Goal: Information Seeking & Learning: Check status

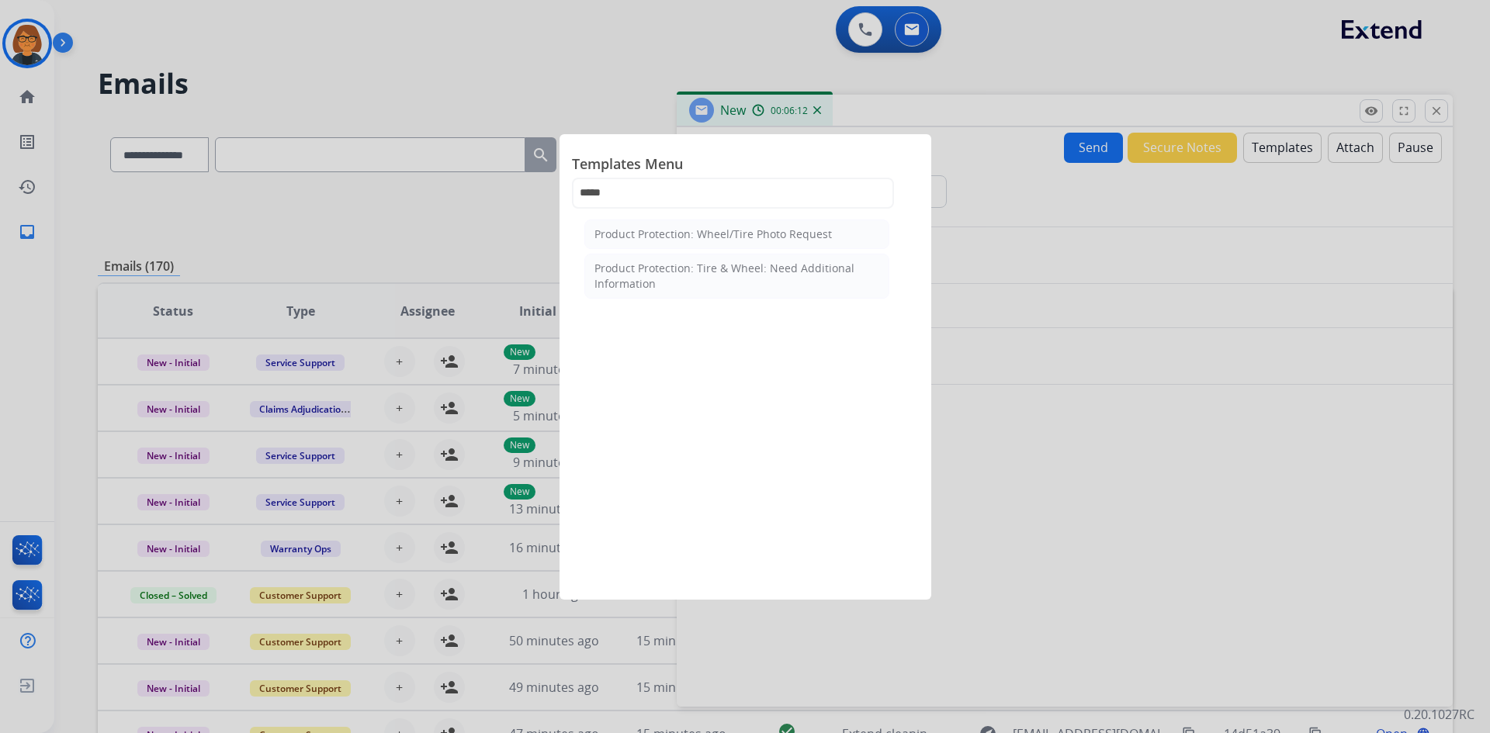
click at [487, 84] on div at bounding box center [745, 366] width 1490 height 733
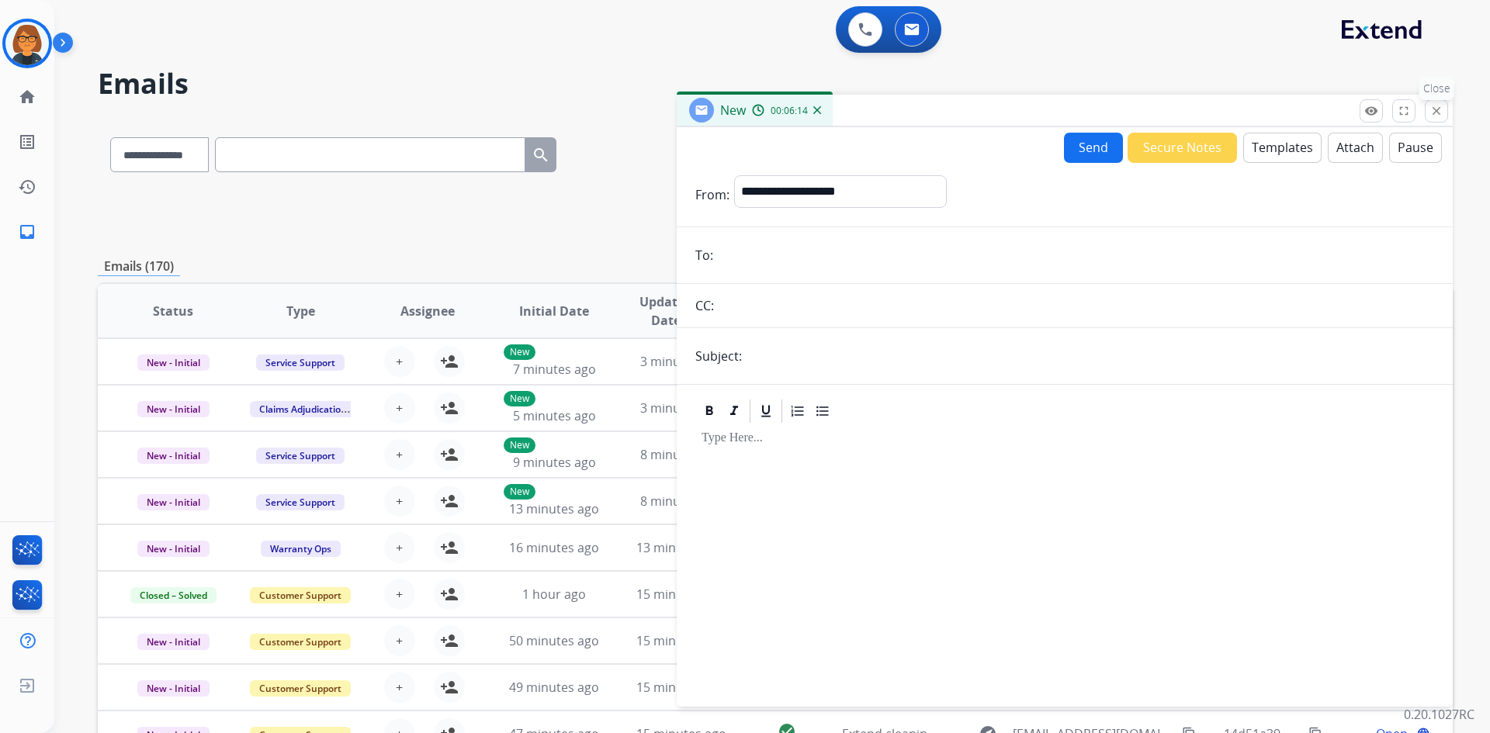
click at [1434, 106] on mat-icon "close" at bounding box center [1436, 111] width 14 height 14
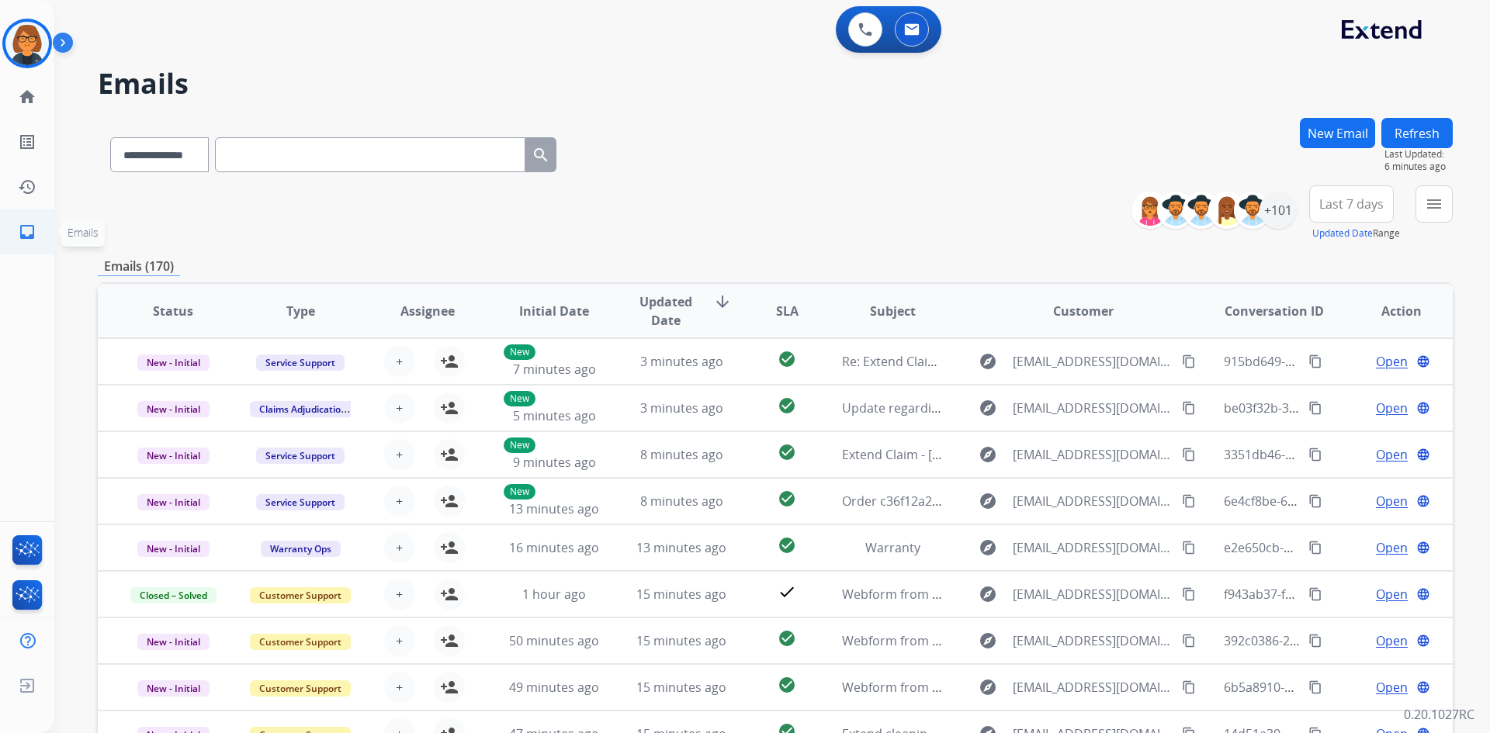
click at [38, 233] on link "inbox Emails" at bounding box center [26, 231] width 43 height 43
click at [156, 162] on select "**********" at bounding box center [158, 154] width 97 height 35
select select "**********"
click at [110, 137] on select "**********" at bounding box center [158, 154] width 97 height 35
click at [282, 149] on input "text" at bounding box center [370, 154] width 310 height 35
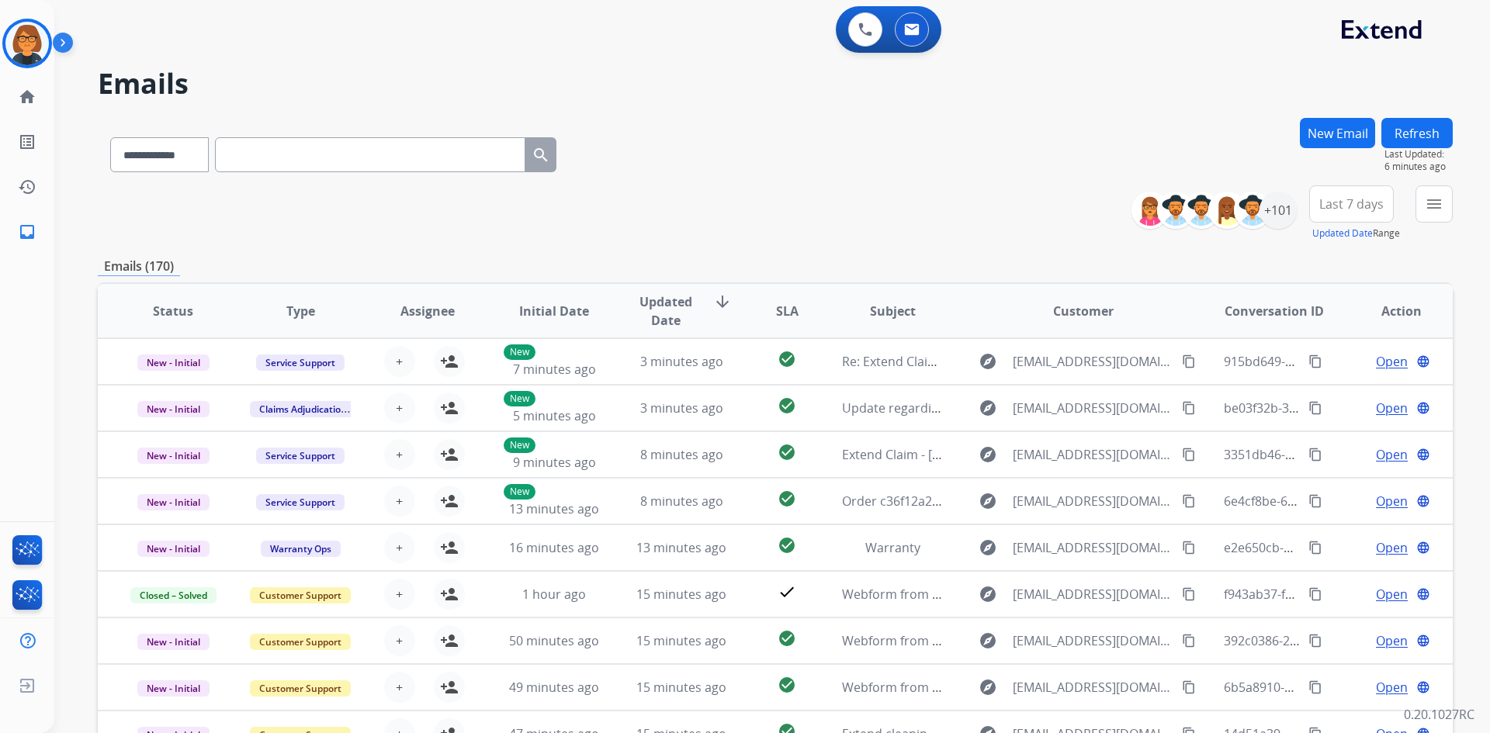
drag, startPoint x: 282, startPoint y: 149, endPoint x: 265, endPoint y: 149, distance: 17.8
click at [265, 149] on input "text" at bounding box center [370, 154] width 310 height 35
click at [240, 158] on input "text" at bounding box center [370, 154] width 310 height 35
type input "*"
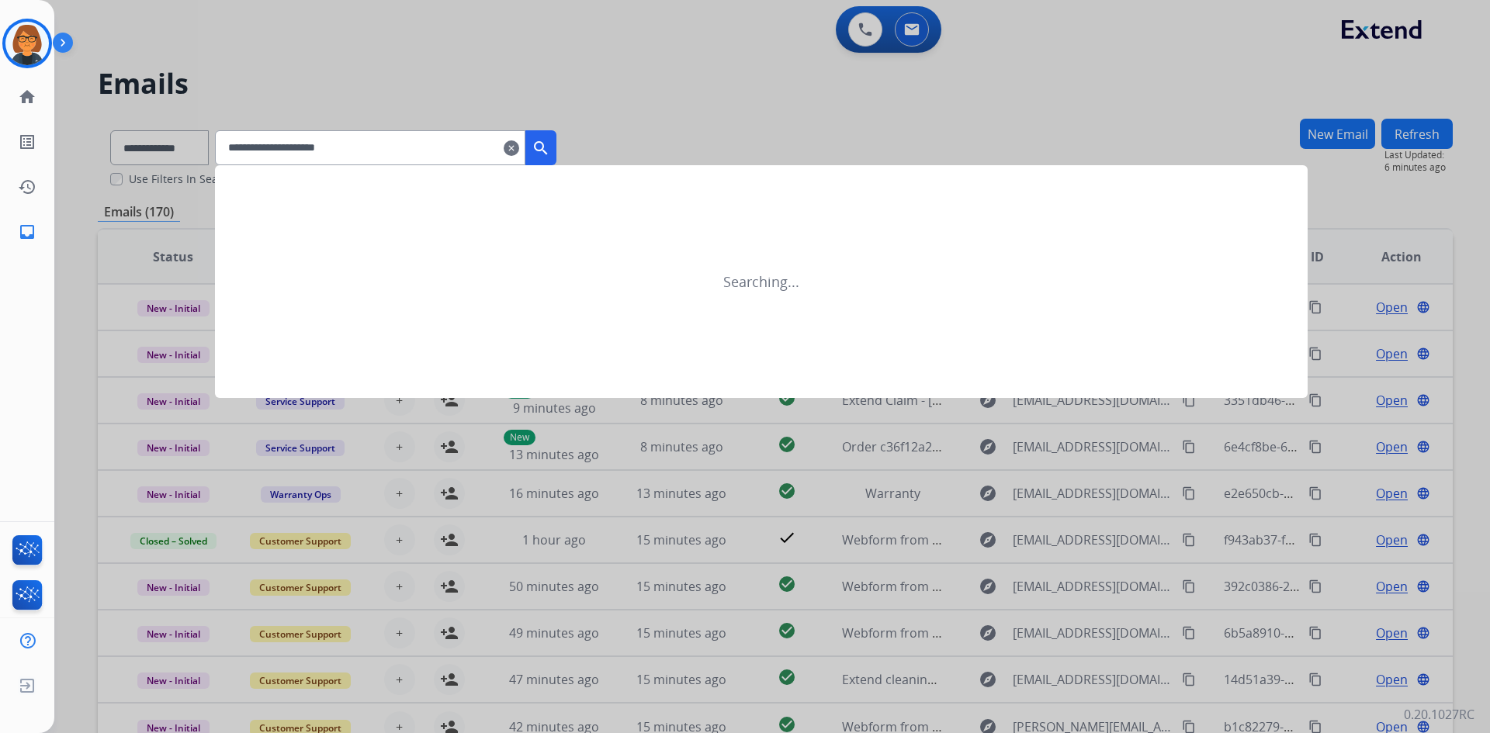
type input "**********"
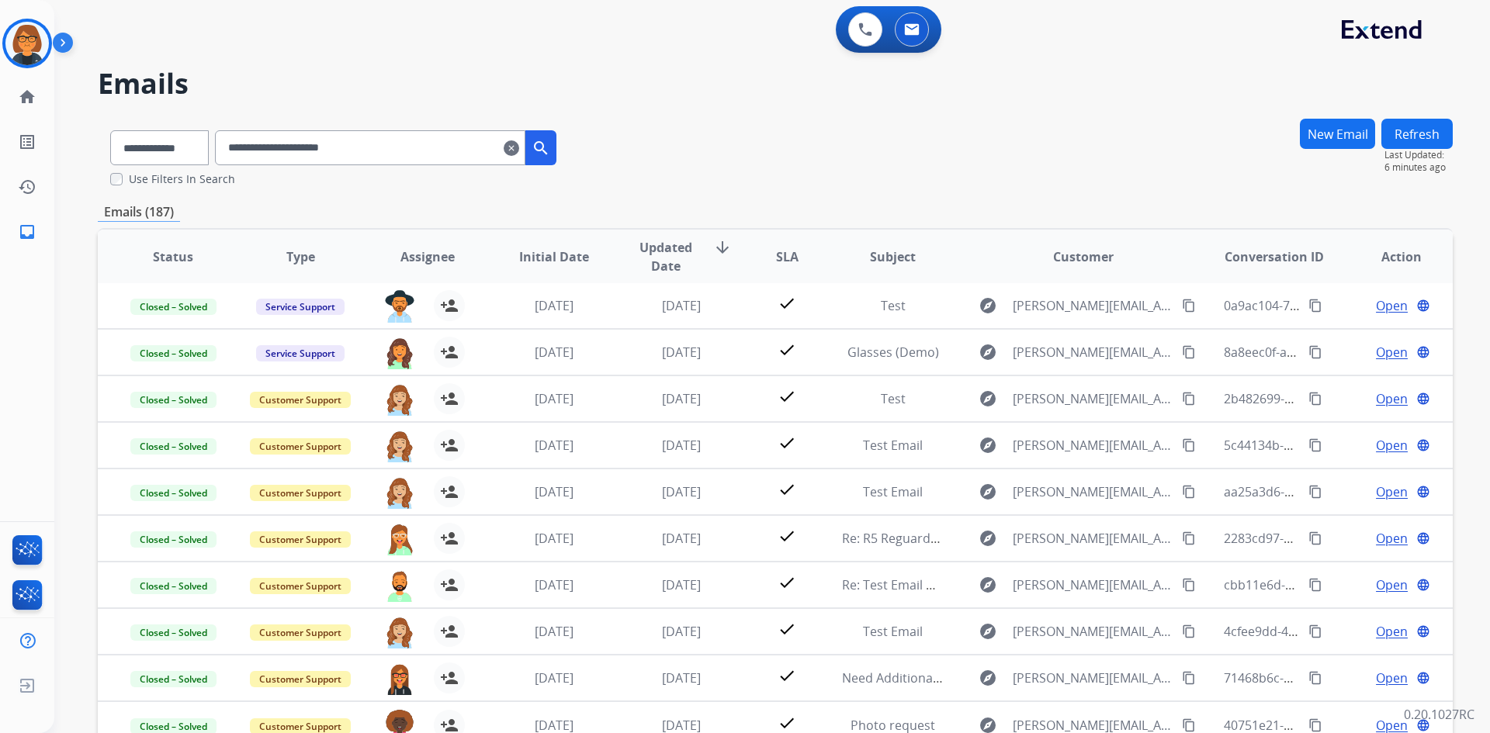
click at [282, 144] on input "**********" at bounding box center [370, 147] width 310 height 35
click at [519, 153] on mat-icon "clear" at bounding box center [512, 148] width 16 height 19
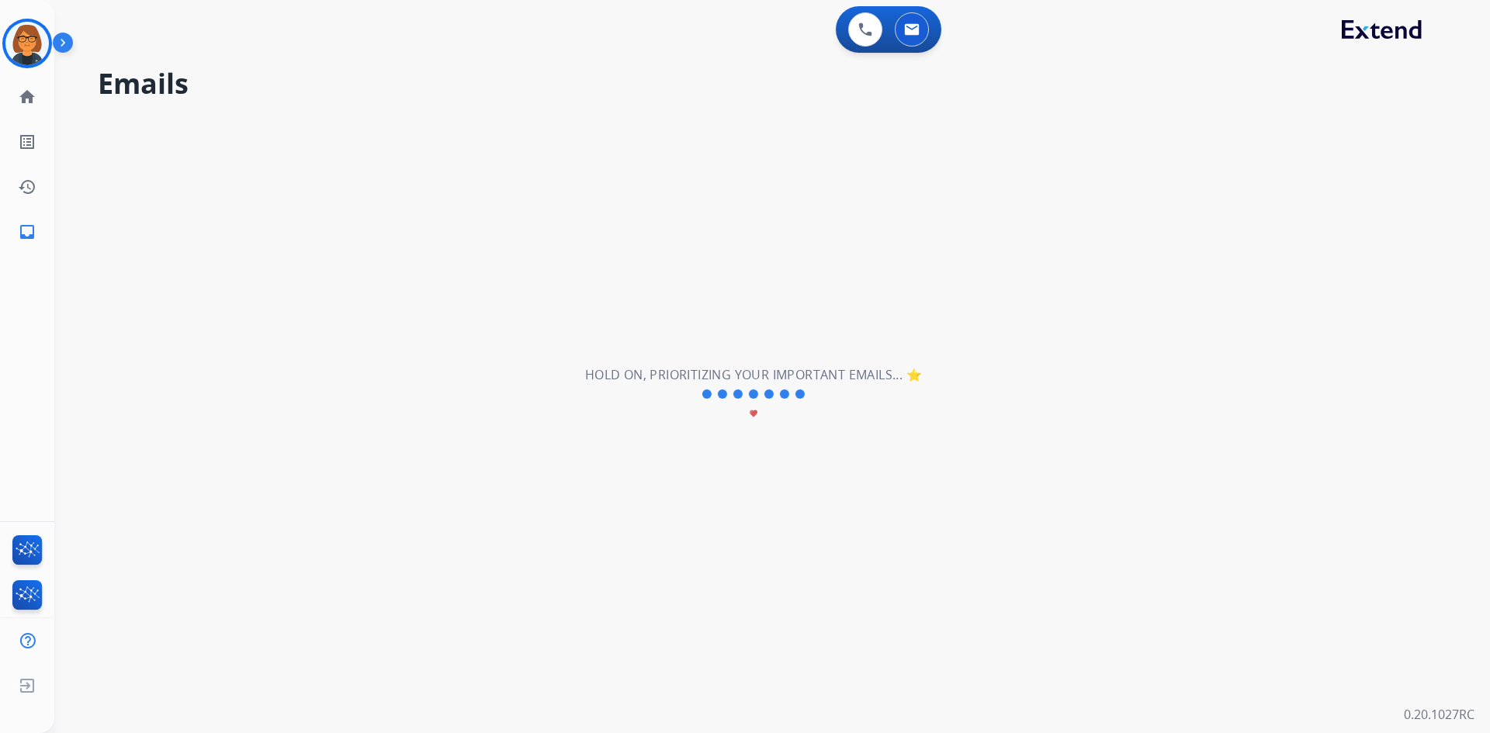
select select "**********"
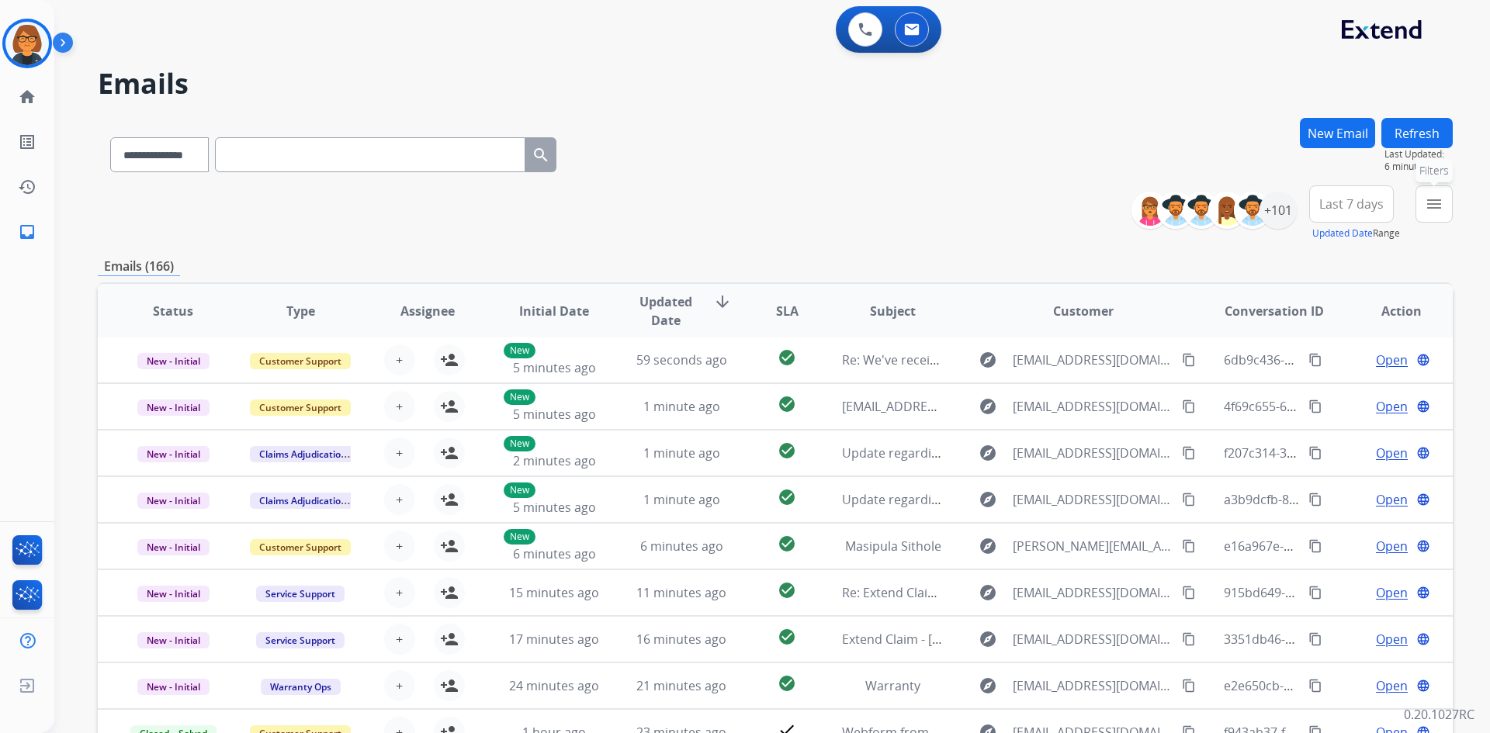
click at [1421, 208] on button "menu Filters" at bounding box center [1433, 203] width 37 height 37
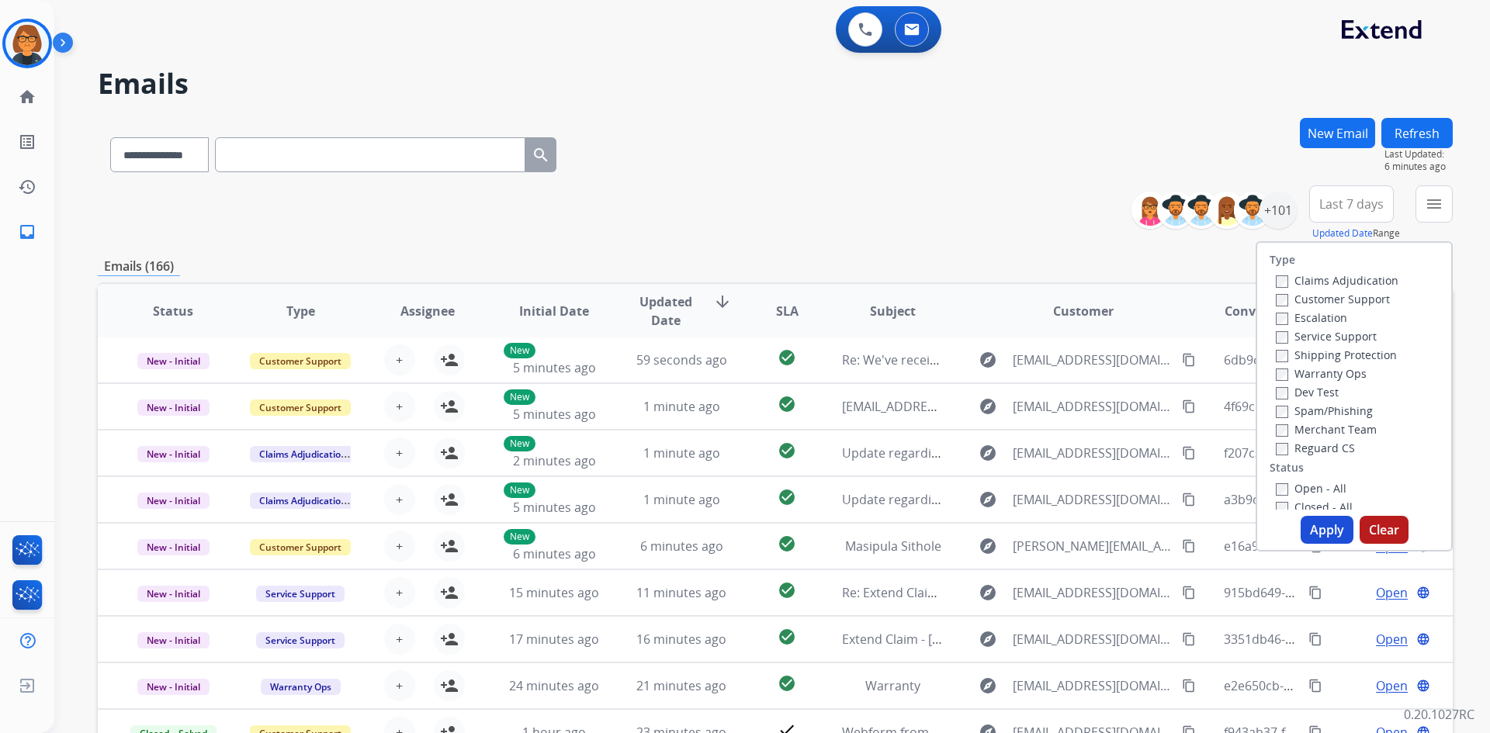
click at [1314, 300] on label "Customer Support" at bounding box center [1333, 299] width 114 height 15
click at [1312, 439] on div "Reguard CS" at bounding box center [1337, 447] width 123 height 19
click at [1327, 361] on label "Shipping Protection" at bounding box center [1336, 355] width 121 height 15
click at [1321, 451] on label "Reguard CS" at bounding box center [1315, 448] width 79 height 15
click at [1321, 489] on label "Open - All" at bounding box center [1311, 488] width 71 height 15
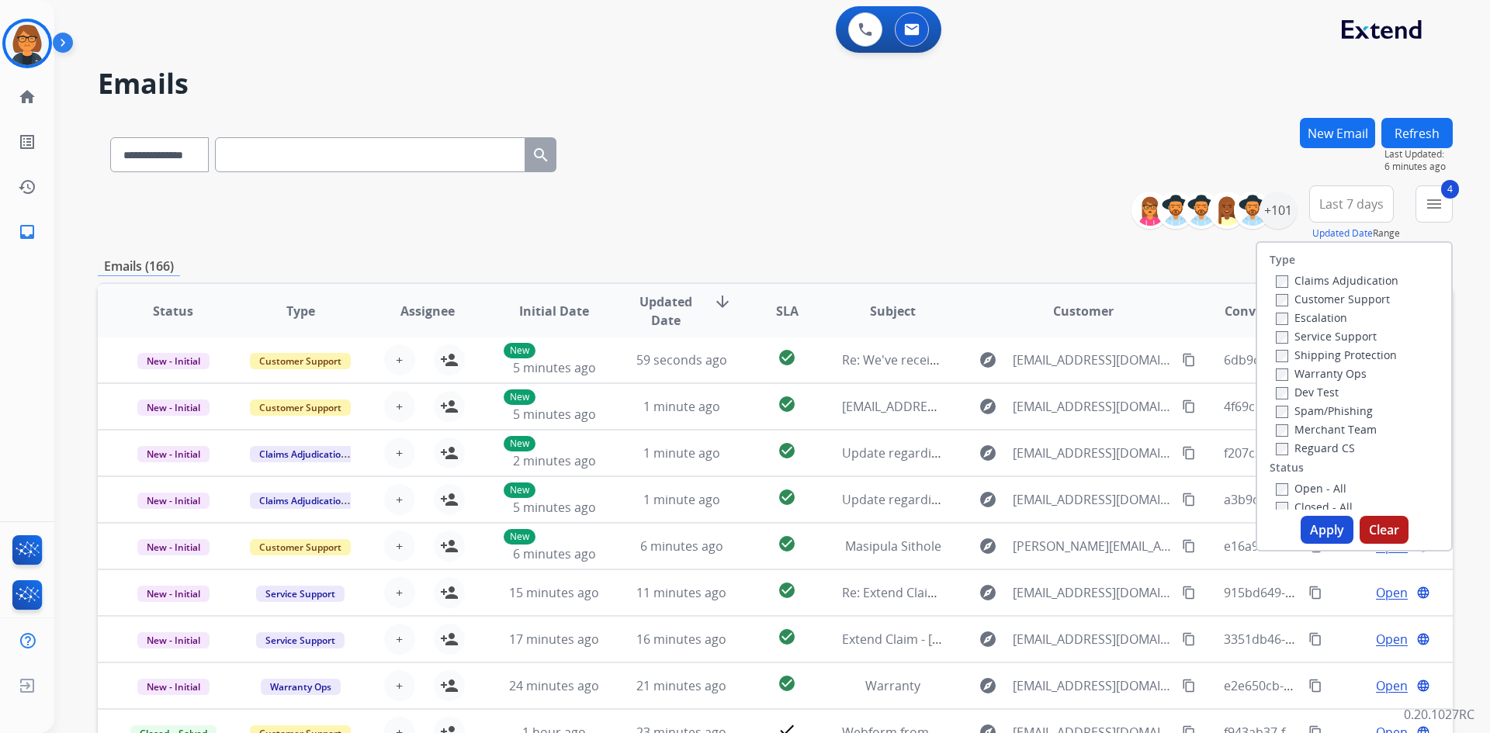
click at [1320, 529] on button "Apply" at bounding box center [1326, 530] width 53 height 28
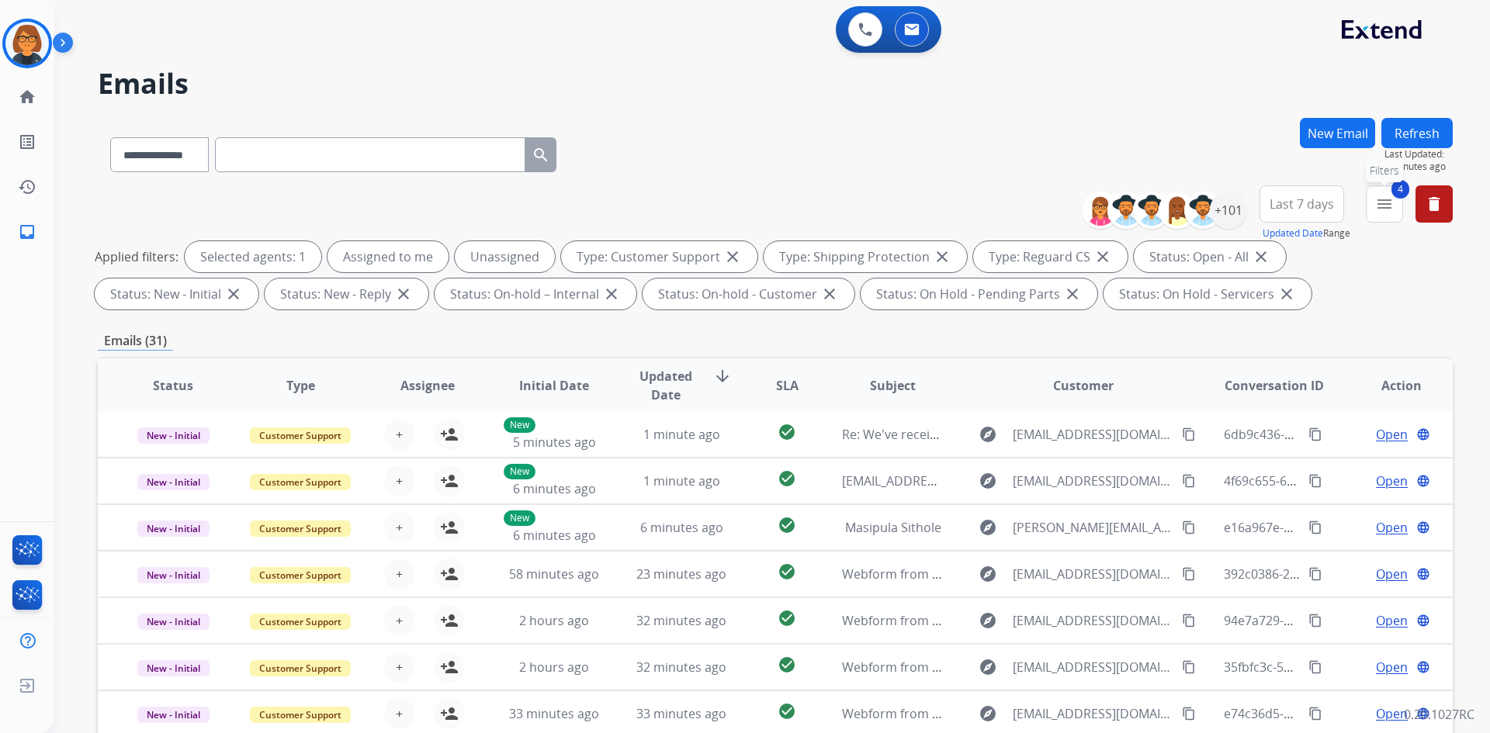
click at [1388, 213] on mat-icon "menu" at bounding box center [1384, 204] width 19 height 19
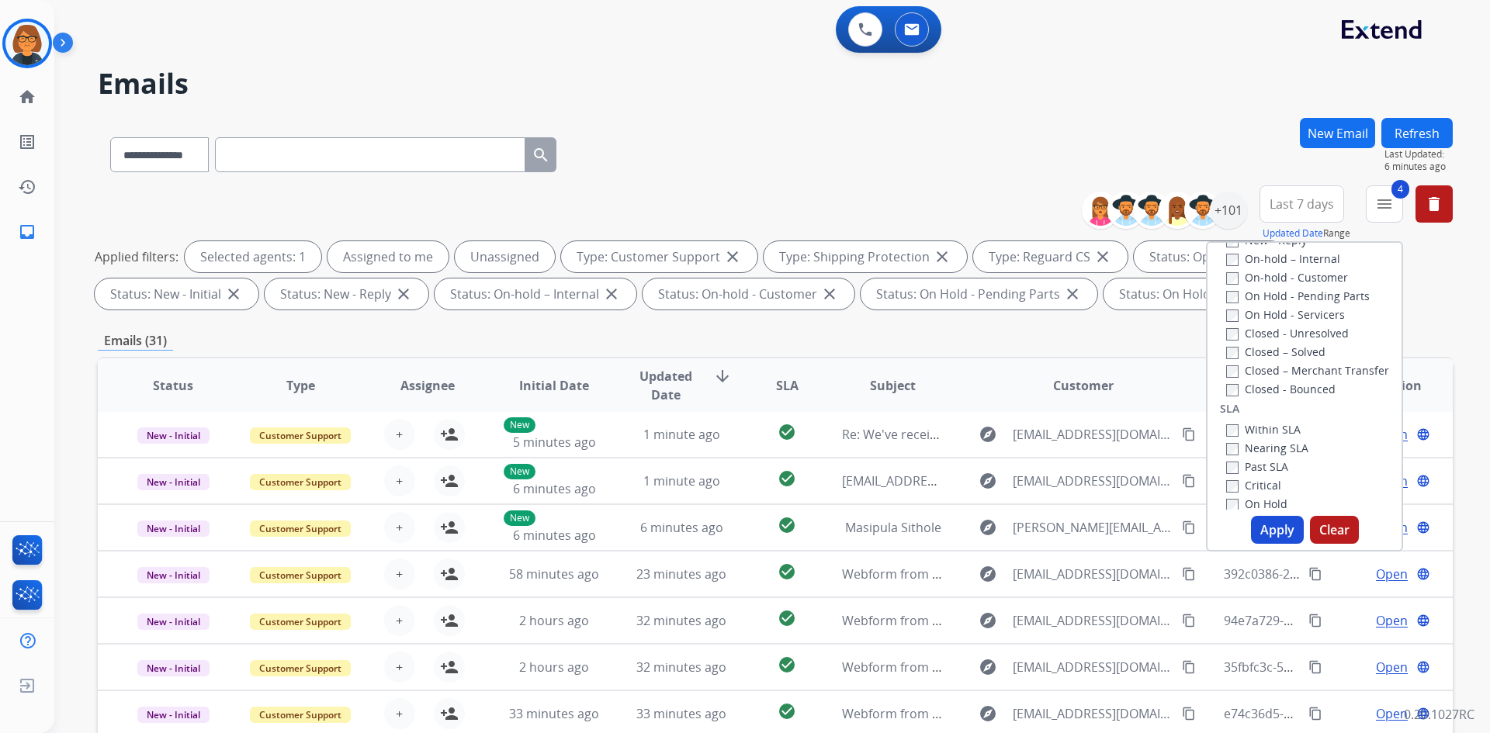
scroll to position [310, 0]
click at [1261, 460] on label "Past SLA" at bounding box center [1257, 460] width 62 height 15
click at [1262, 521] on button "Apply" at bounding box center [1277, 530] width 53 height 28
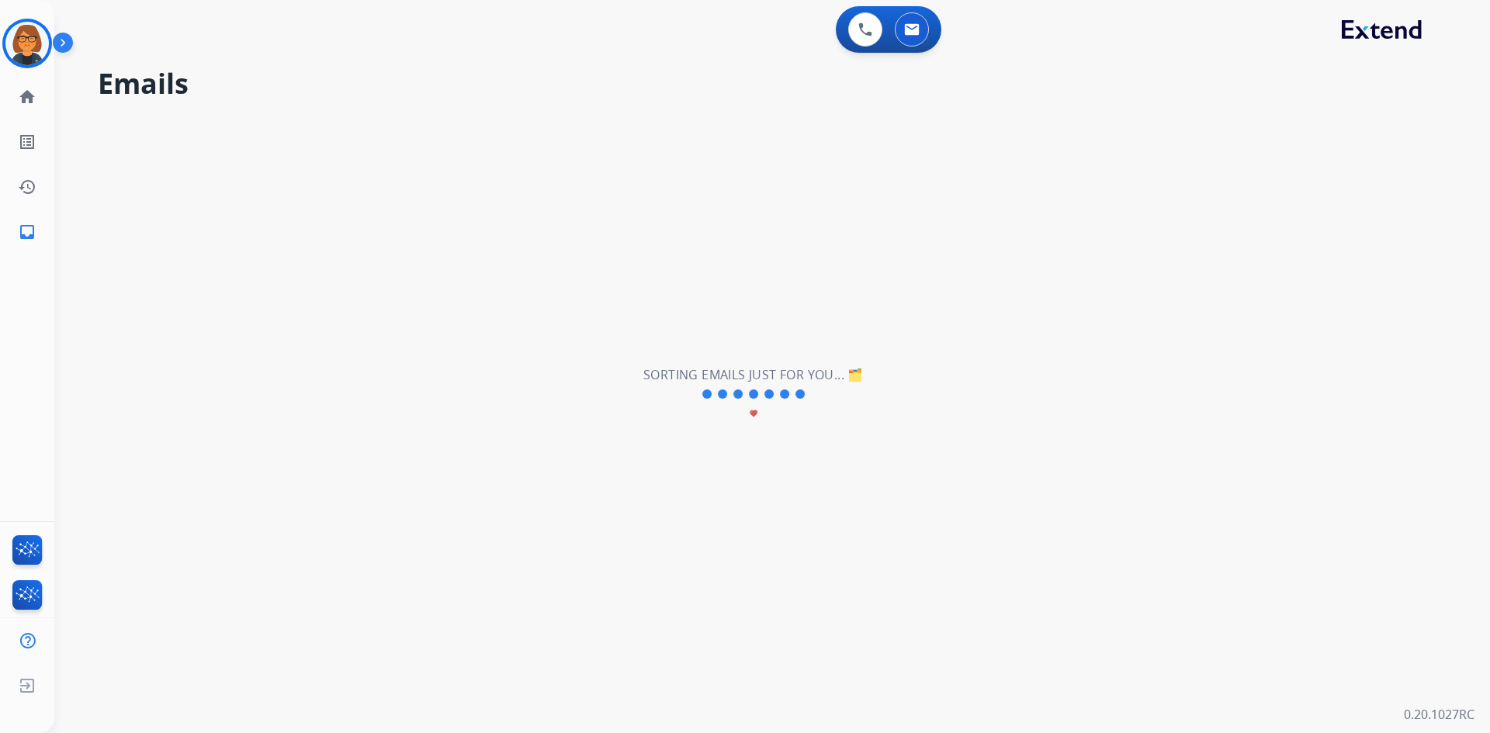
scroll to position [0, 0]
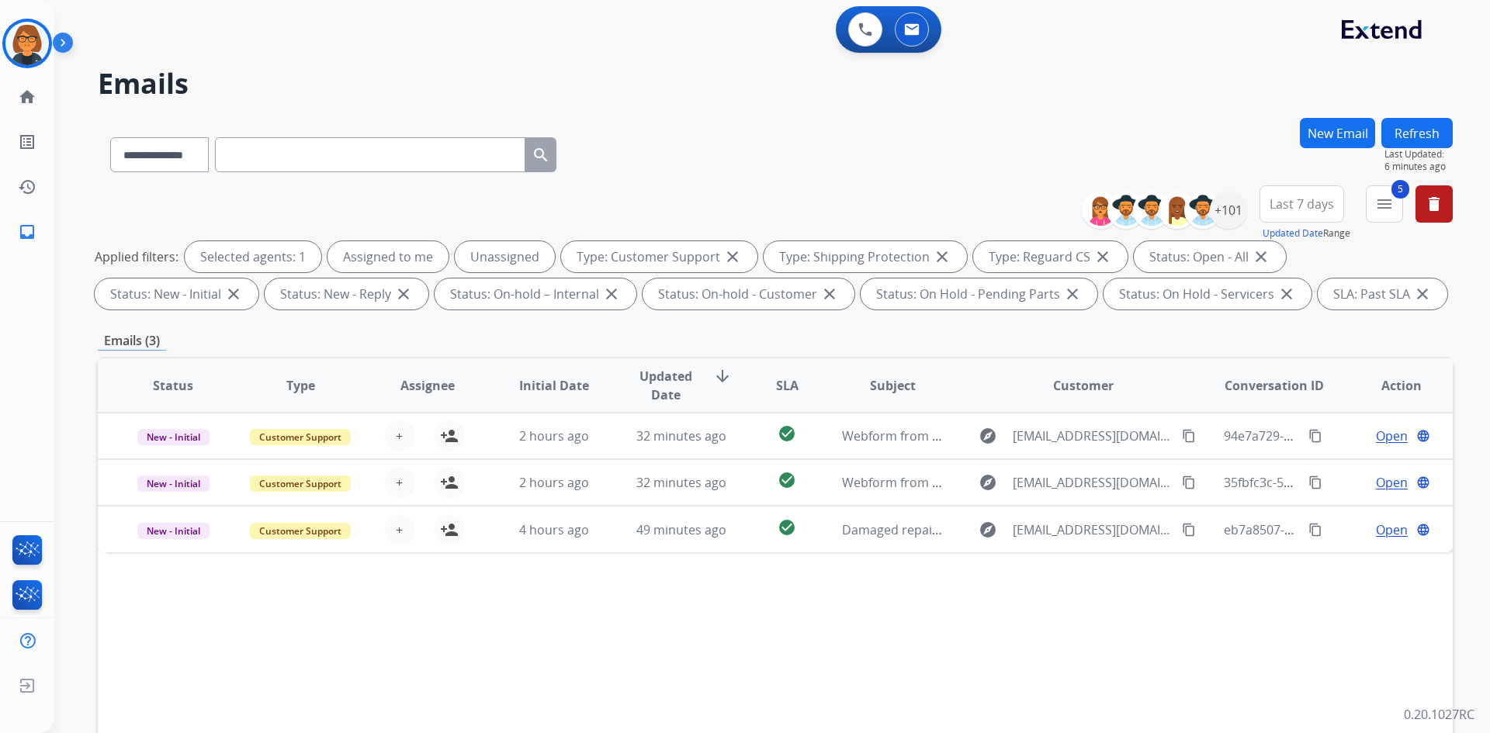
click at [1314, 193] on button "Last 7 days" at bounding box center [1301, 203] width 85 height 37
click at [1276, 384] on div "Last 90 days" at bounding box center [1296, 392] width 85 height 23
click at [805, 607] on div "Status Type Assignee Initial Date Updated Date arrow_downward SLA Subject Custo…" at bounding box center [775, 617] width 1355 height 520
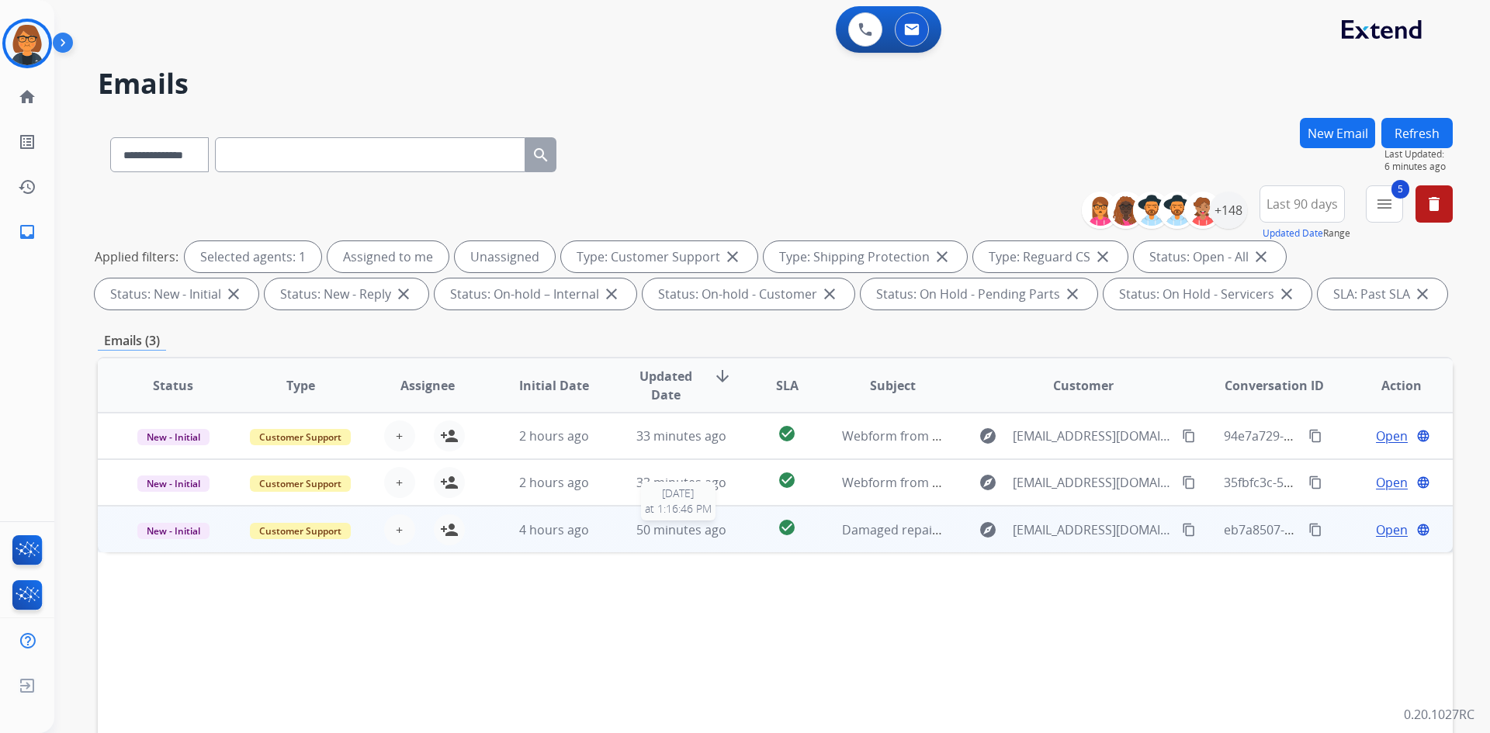
click at [659, 533] on span "50 minutes ago" at bounding box center [681, 529] width 90 height 17
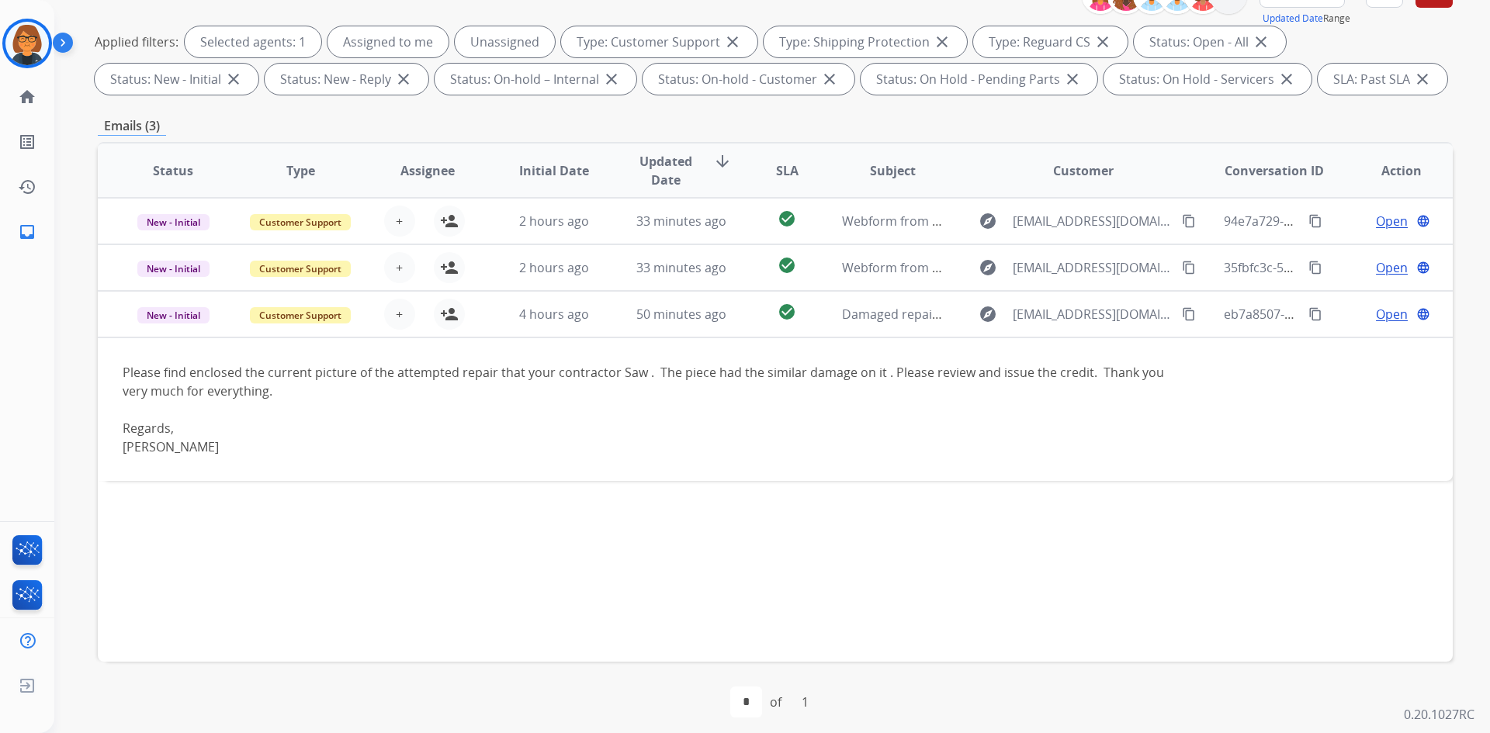
scroll to position [224, 0]
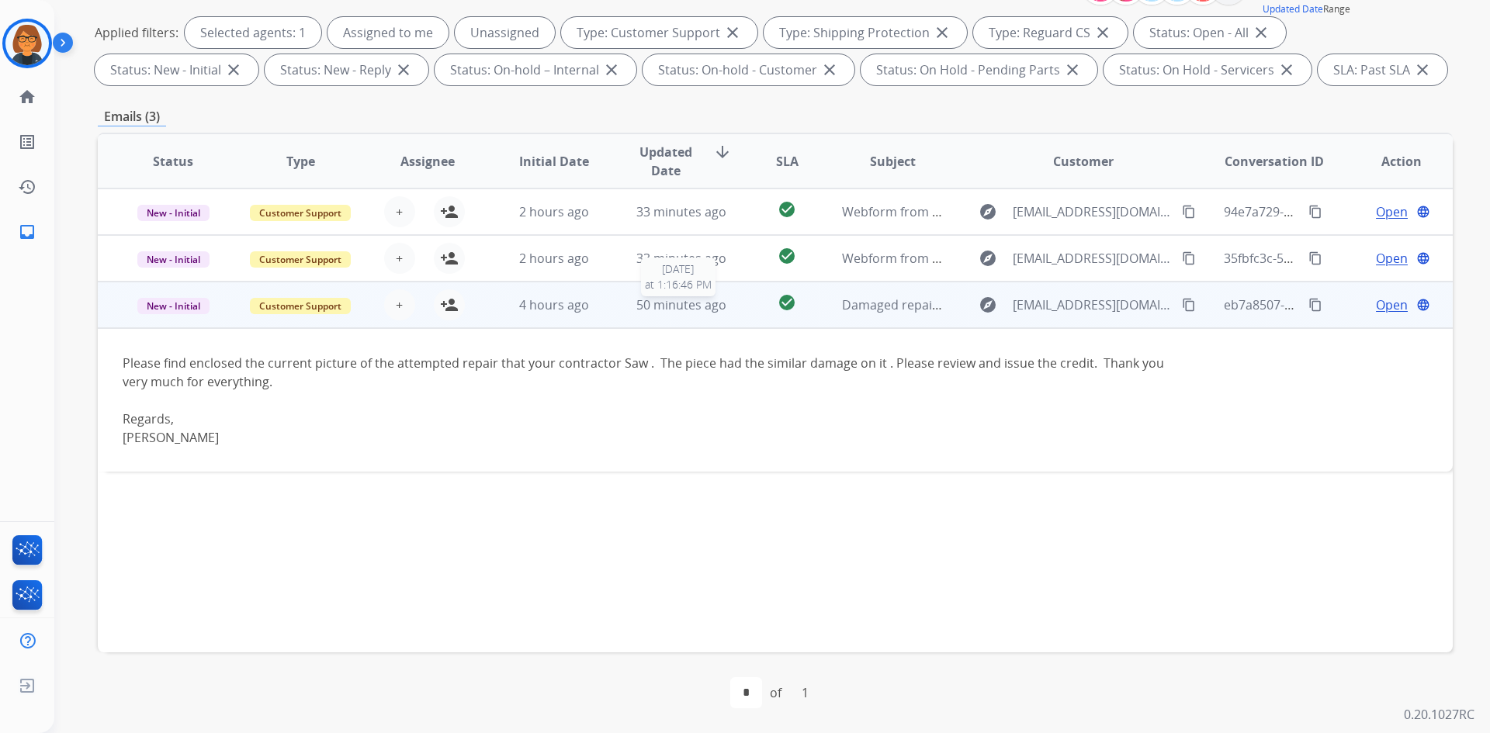
click at [700, 303] on span "50 minutes ago" at bounding box center [681, 304] width 90 height 17
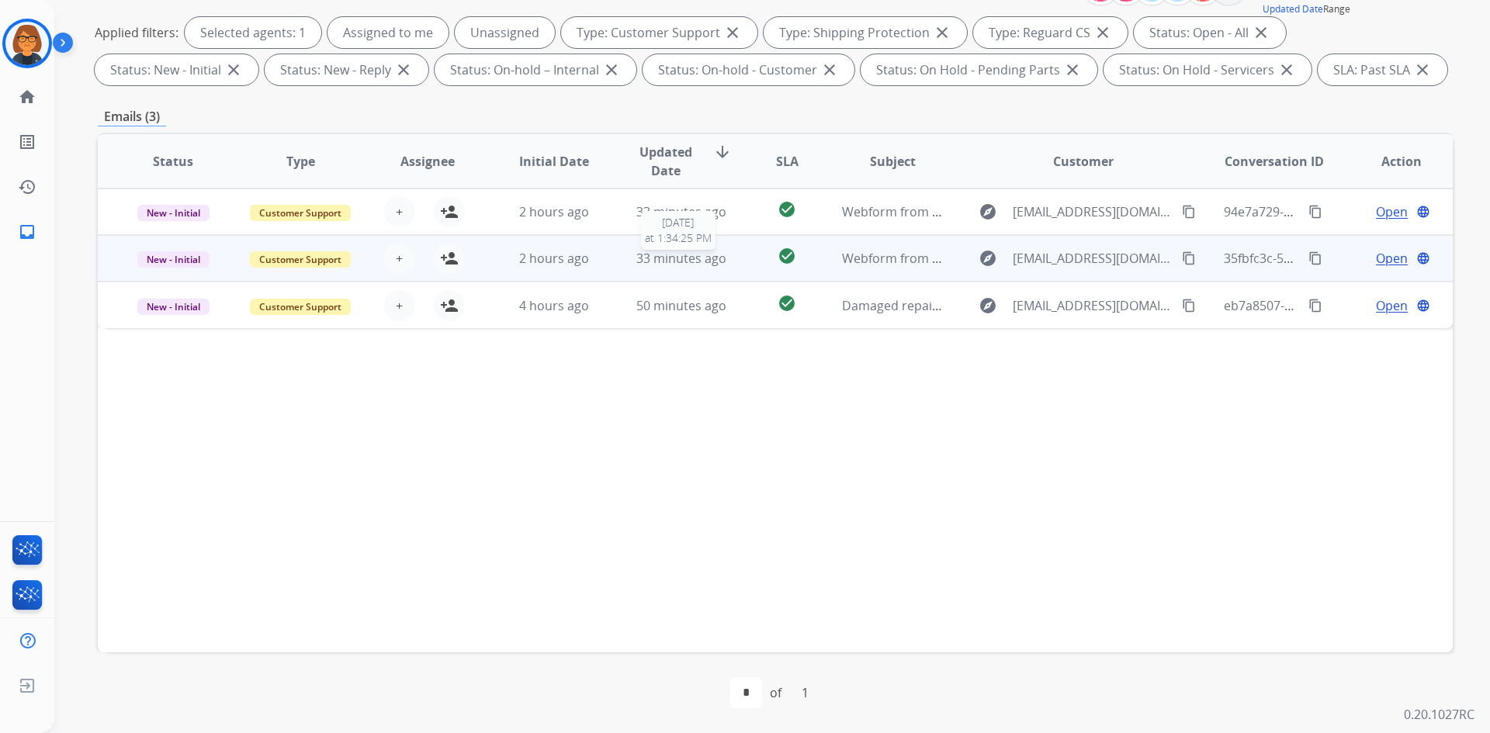
click at [680, 254] on span "33 minutes ago" at bounding box center [681, 258] width 90 height 17
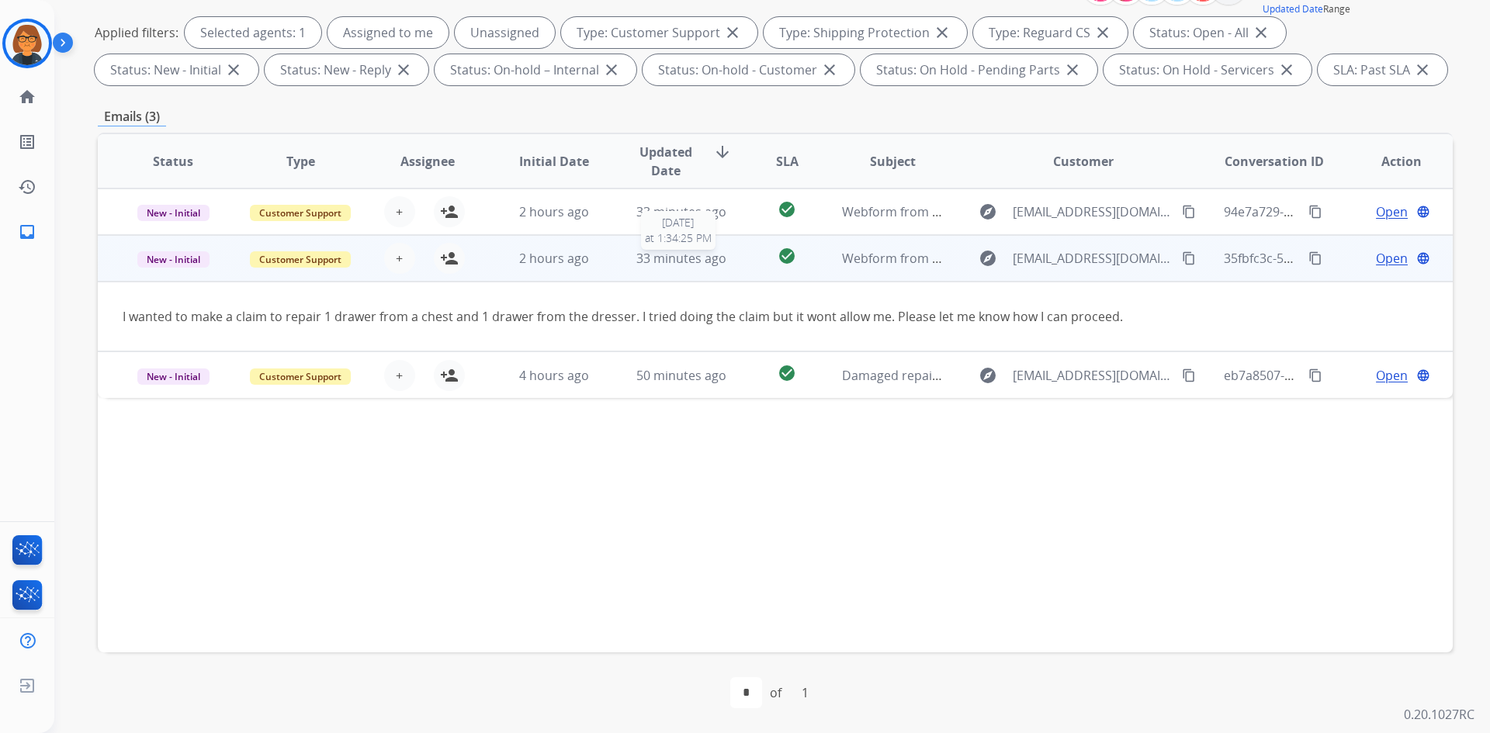
click at [680, 256] on span "33 minutes ago" at bounding box center [681, 258] width 90 height 17
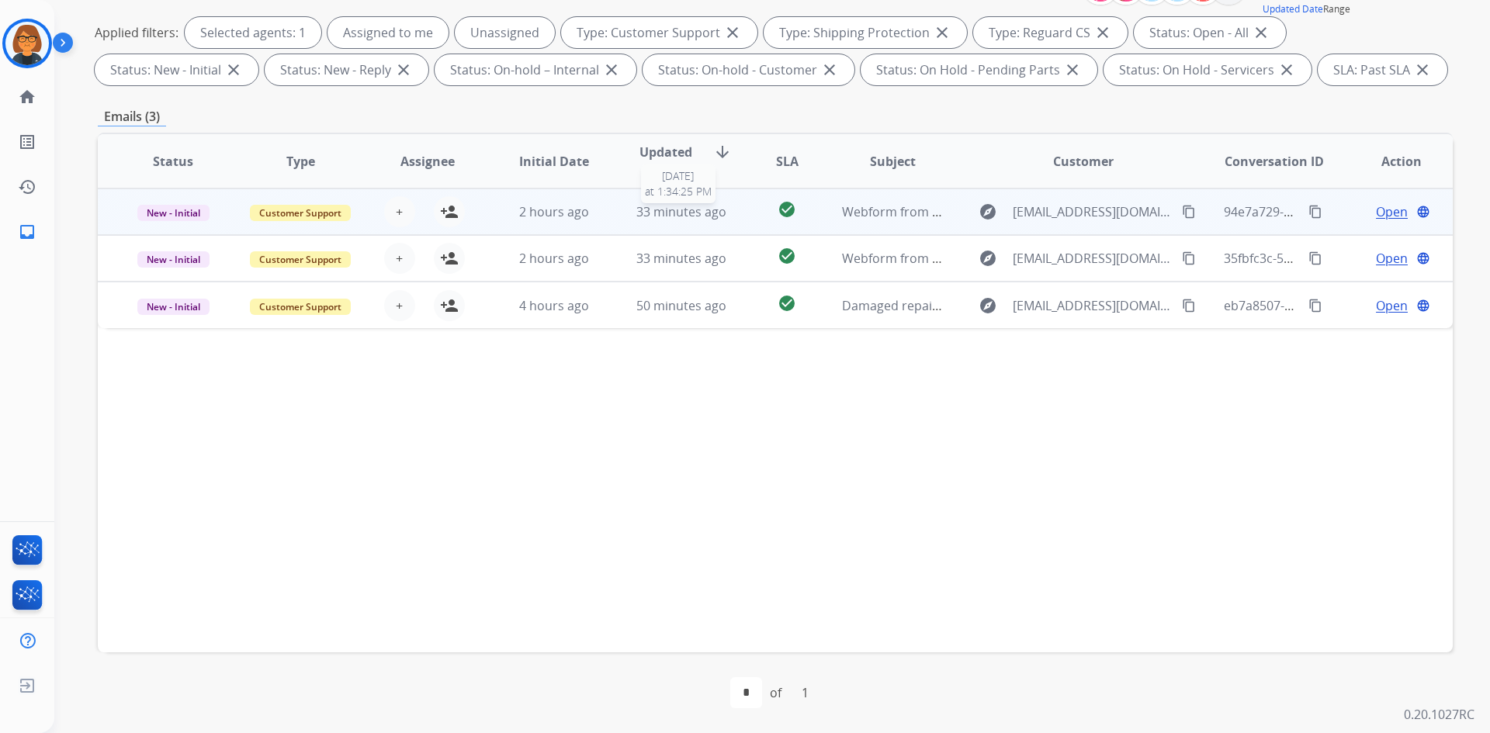
click at [680, 211] on span "33 minutes ago" at bounding box center [681, 211] width 90 height 17
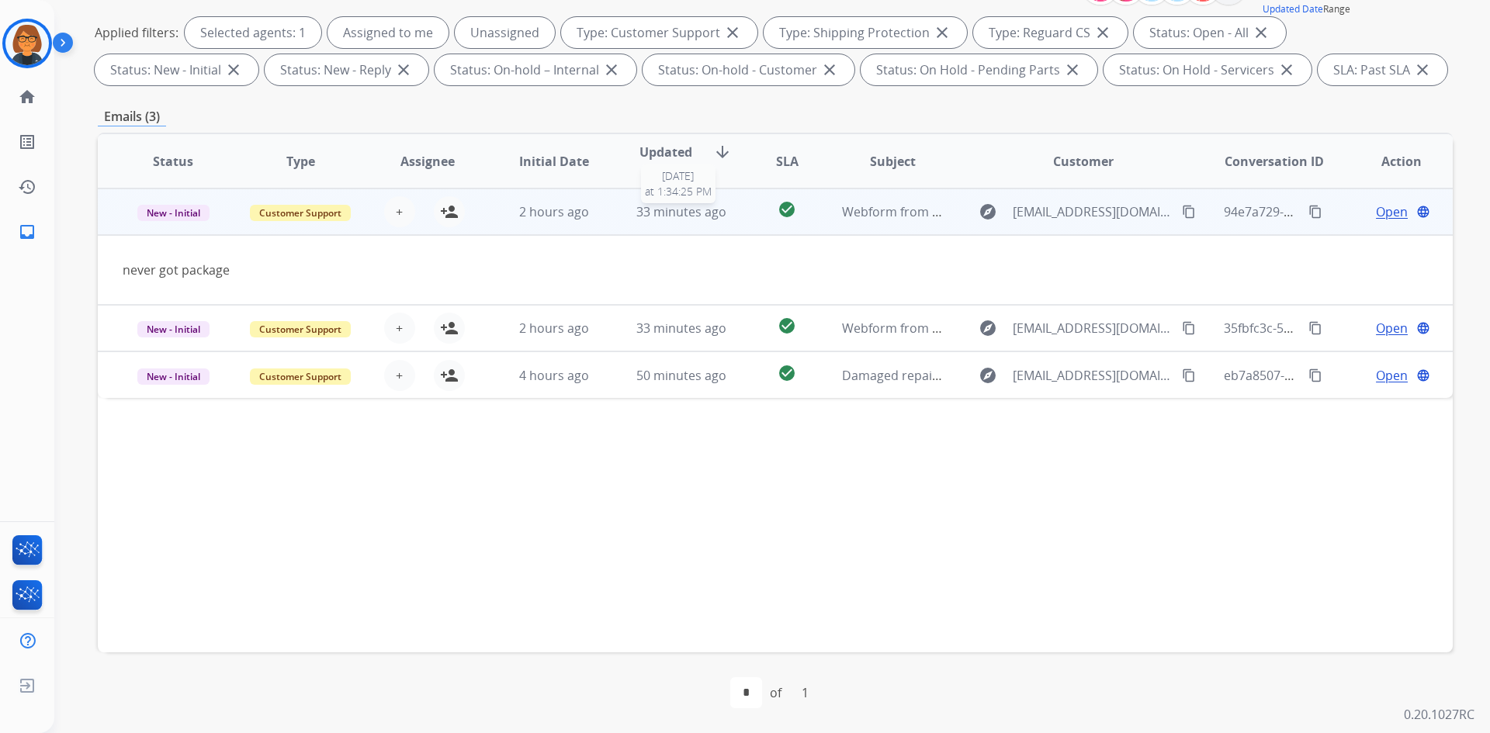
click at [680, 212] on span "33 minutes ago" at bounding box center [681, 211] width 90 height 17
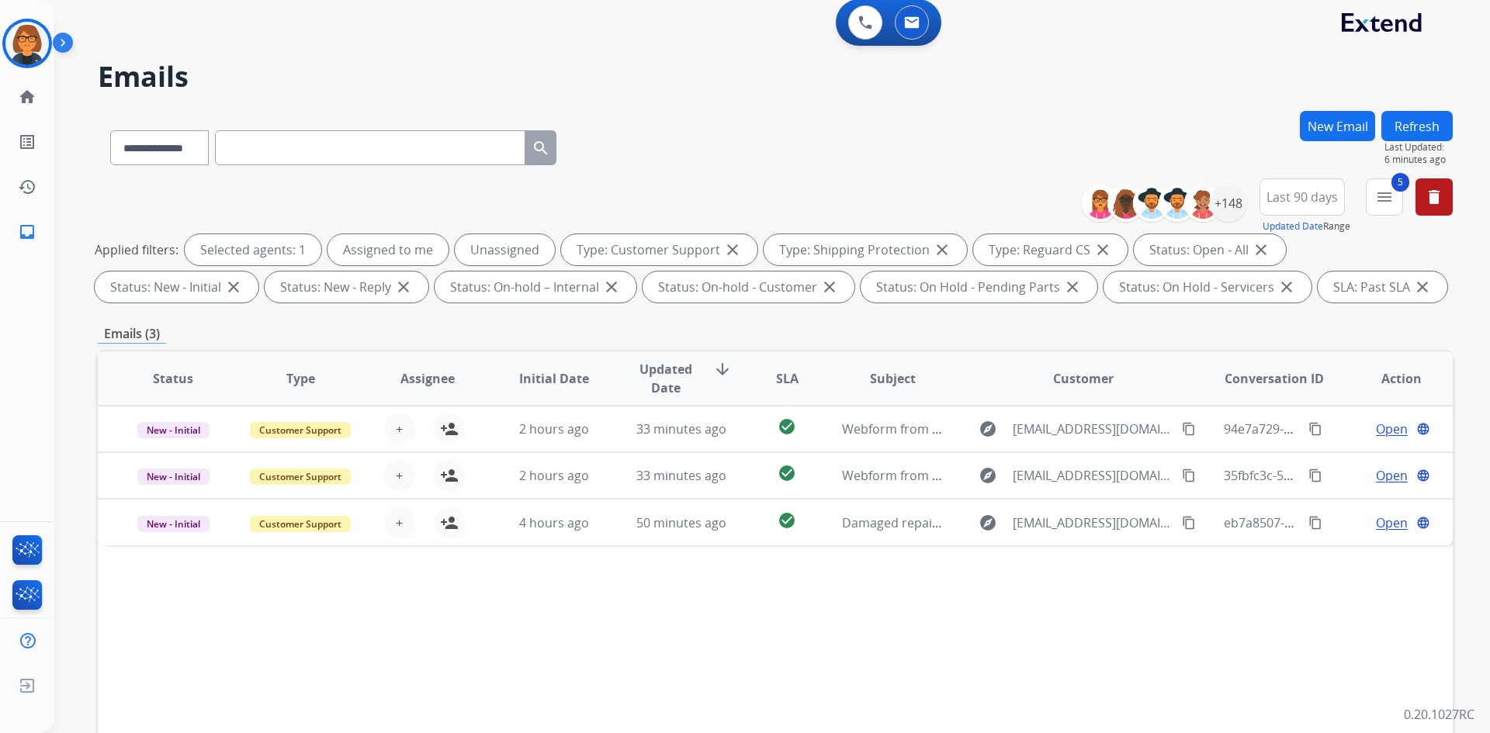
scroll to position [0, 0]
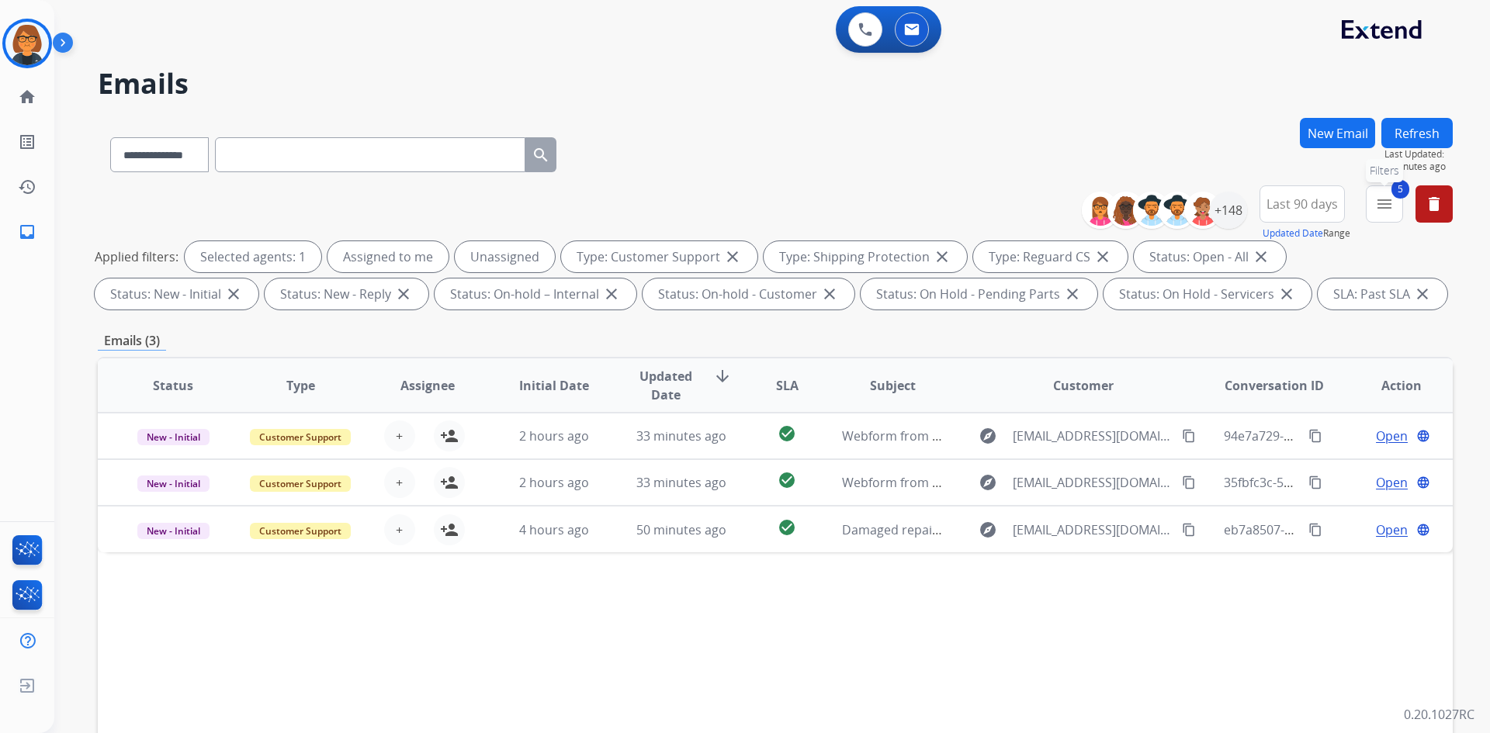
click at [1384, 199] on mat-icon "menu" at bounding box center [1384, 204] width 19 height 19
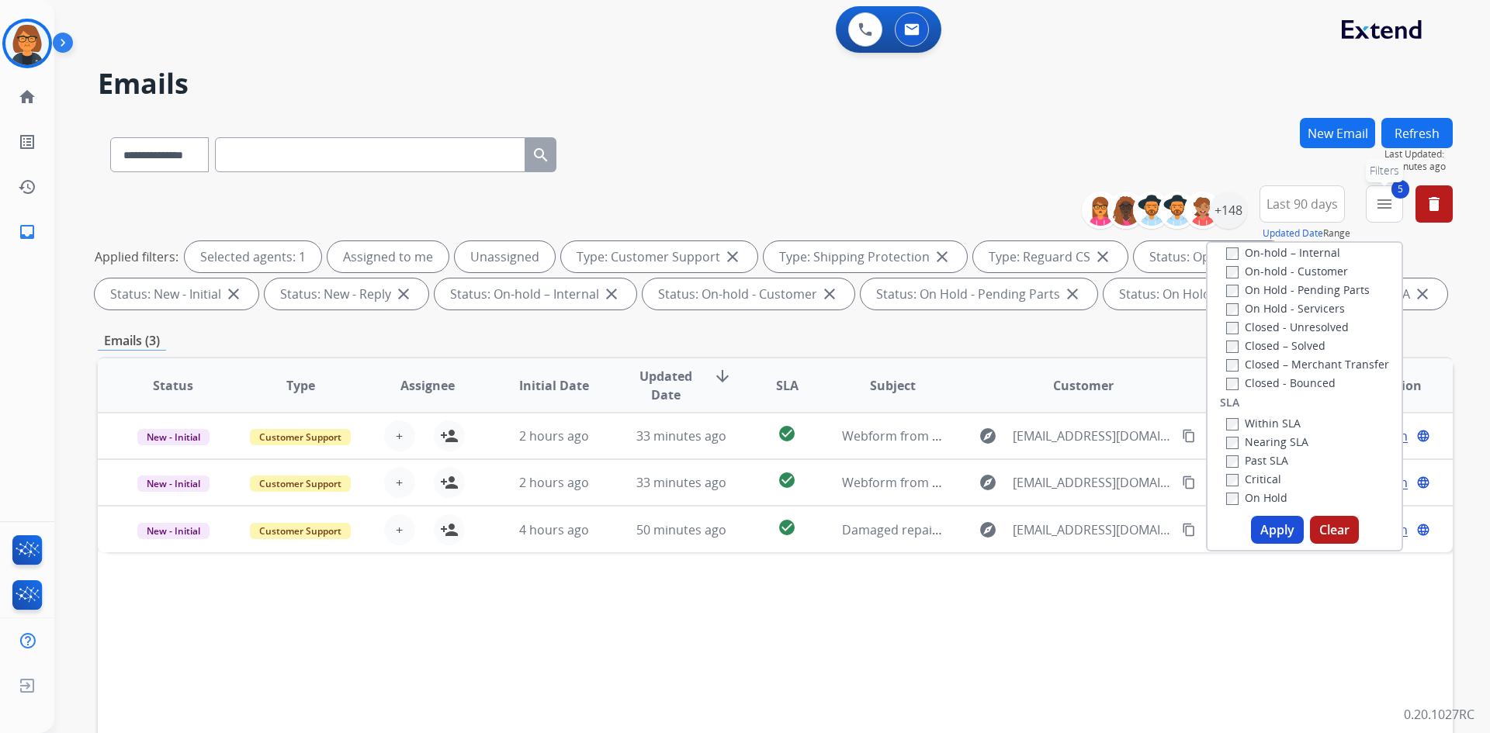
click at [1396, 193] on span "5" at bounding box center [1400, 189] width 18 height 19
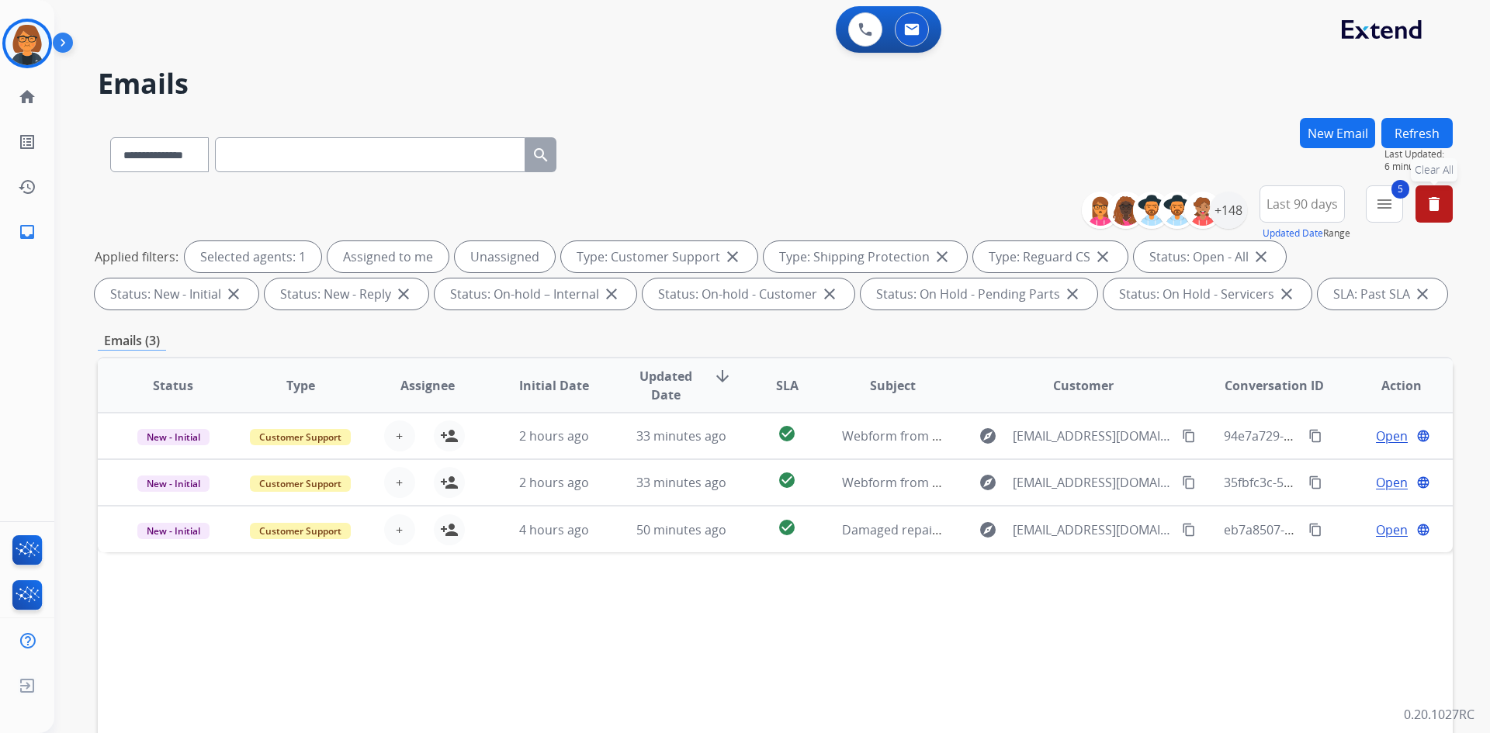
click at [1417, 192] on button "delete Clear All" at bounding box center [1433, 203] width 37 height 37
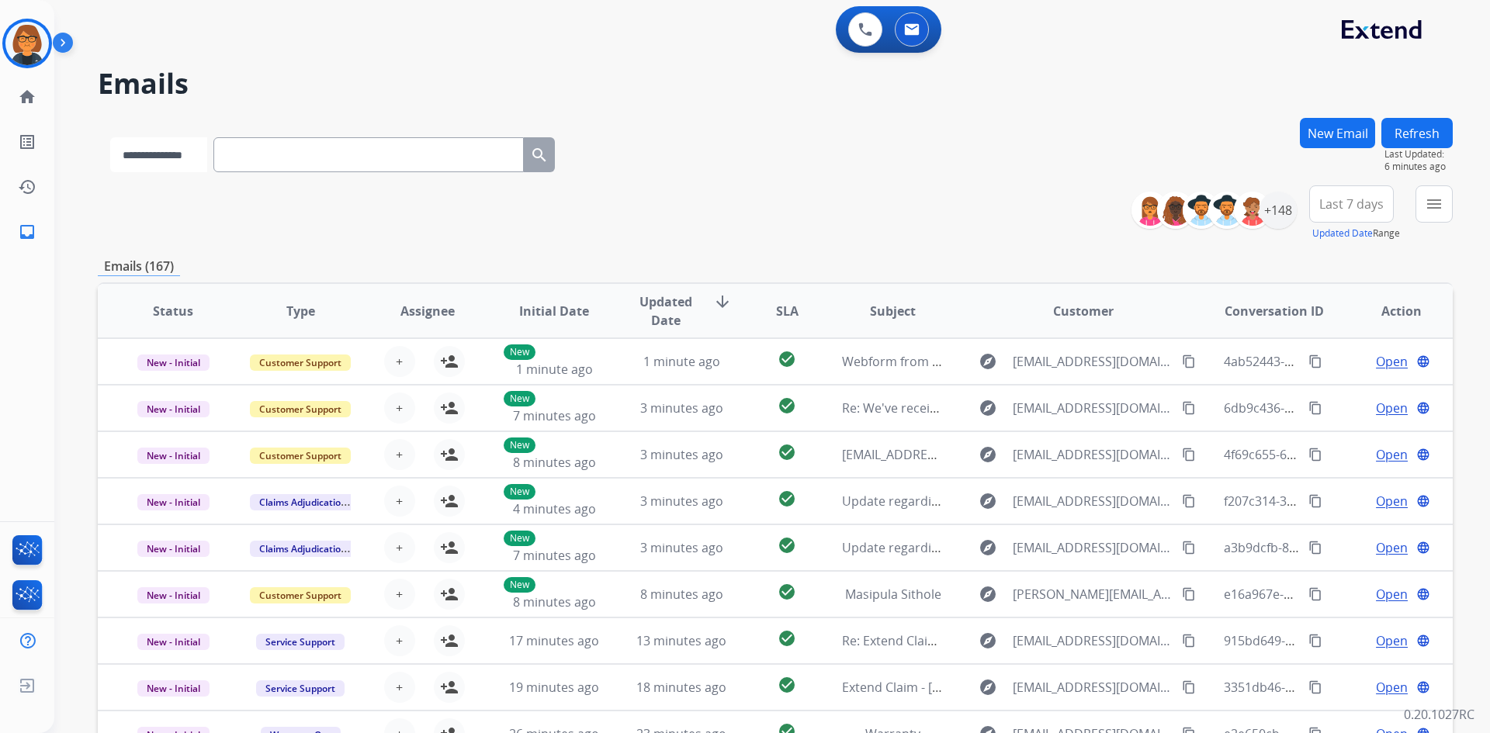
click at [207, 147] on select "**********" at bounding box center [158, 154] width 97 height 35
select select "**********"
click at [110, 137] on select "**********" at bounding box center [158, 154] width 97 height 35
click at [252, 144] on input "text" at bounding box center [370, 154] width 310 height 35
click at [1453, 199] on div "**********" at bounding box center [771, 366] width 1435 height 733
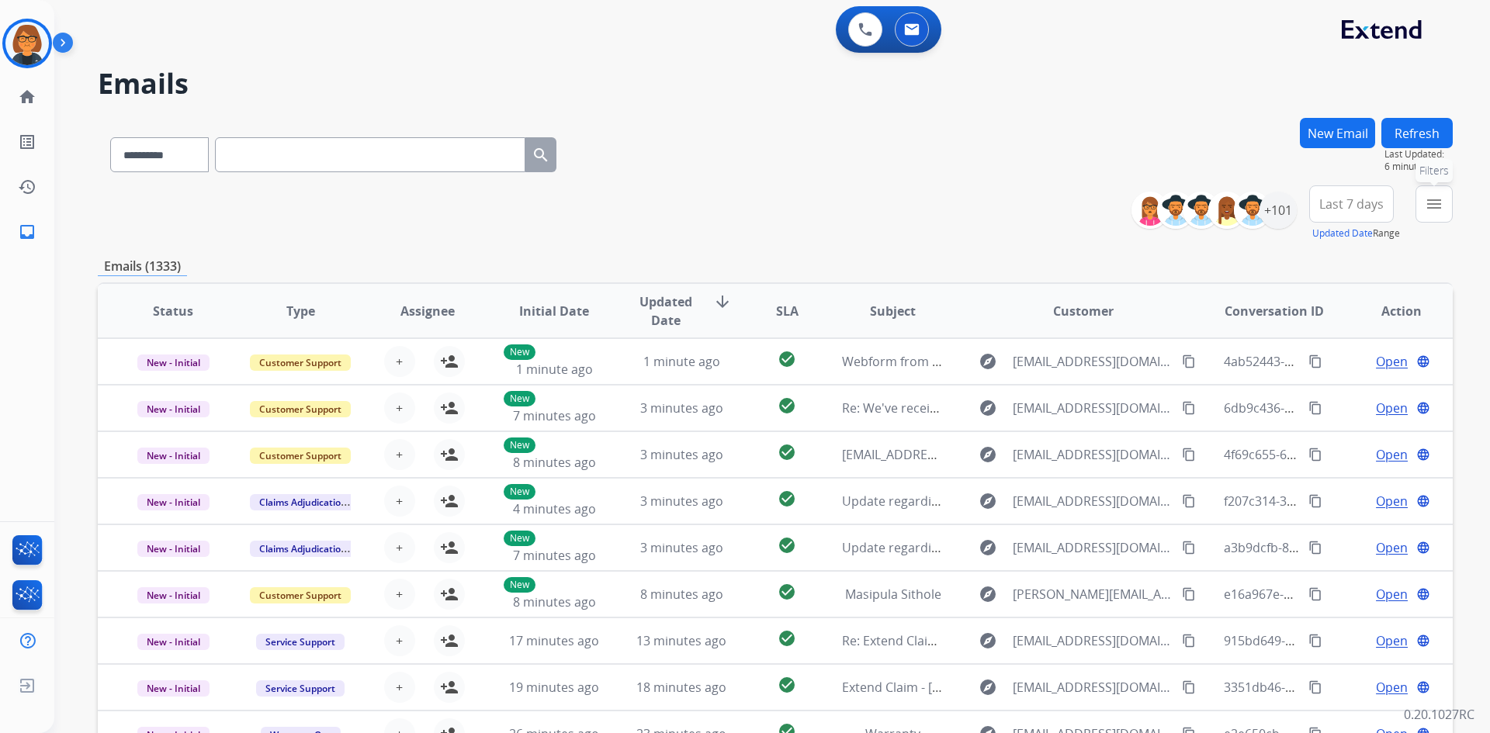
click at [1439, 201] on mat-icon "menu" at bounding box center [1434, 204] width 19 height 19
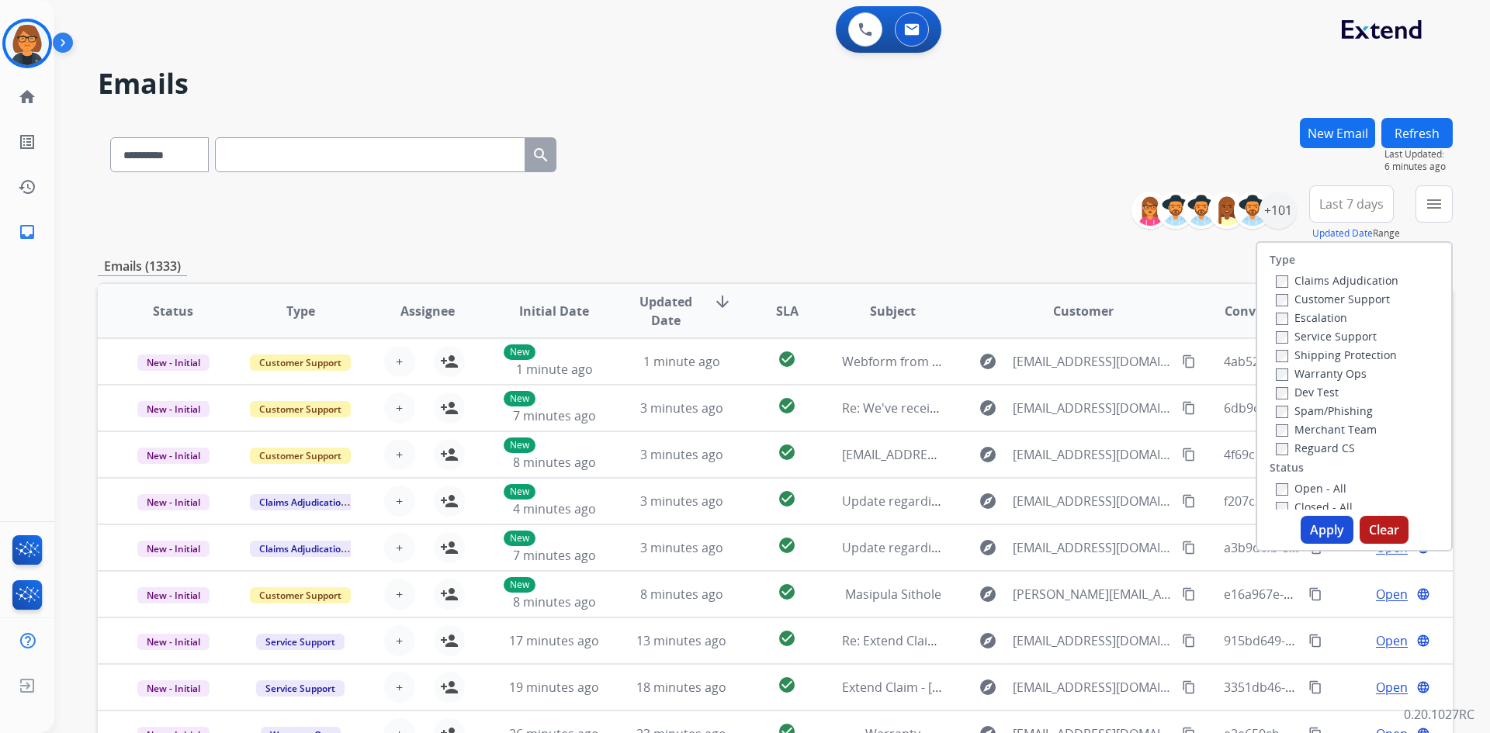
click at [1333, 296] on label "Customer Support" at bounding box center [1333, 299] width 114 height 15
click at [1322, 354] on label "Shipping Protection" at bounding box center [1336, 355] width 121 height 15
click at [1300, 452] on label "Reguard CS" at bounding box center [1315, 448] width 79 height 15
click at [1300, 483] on label "Open - All" at bounding box center [1311, 488] width 71 height 15
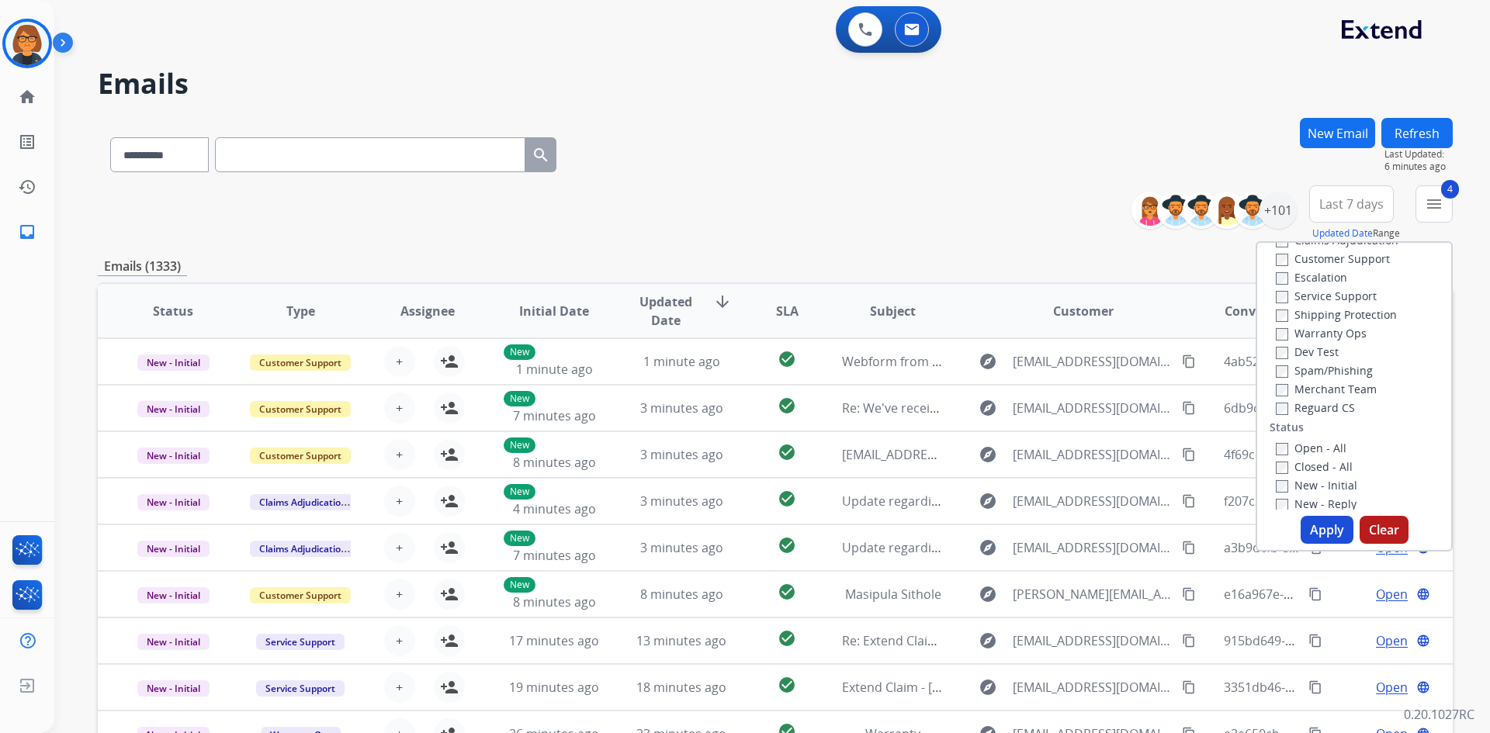
click at [1293, 443] on label "Open - All" at bounding box center [1311, 448] width 71 height 15
click at [1311, 469] on label "Closed - All" at bounding box center [1314, 466] width 77 height 15
click at [1321, 526] on button "Apply" at bounding box center [1326, 530] width 53 height 28
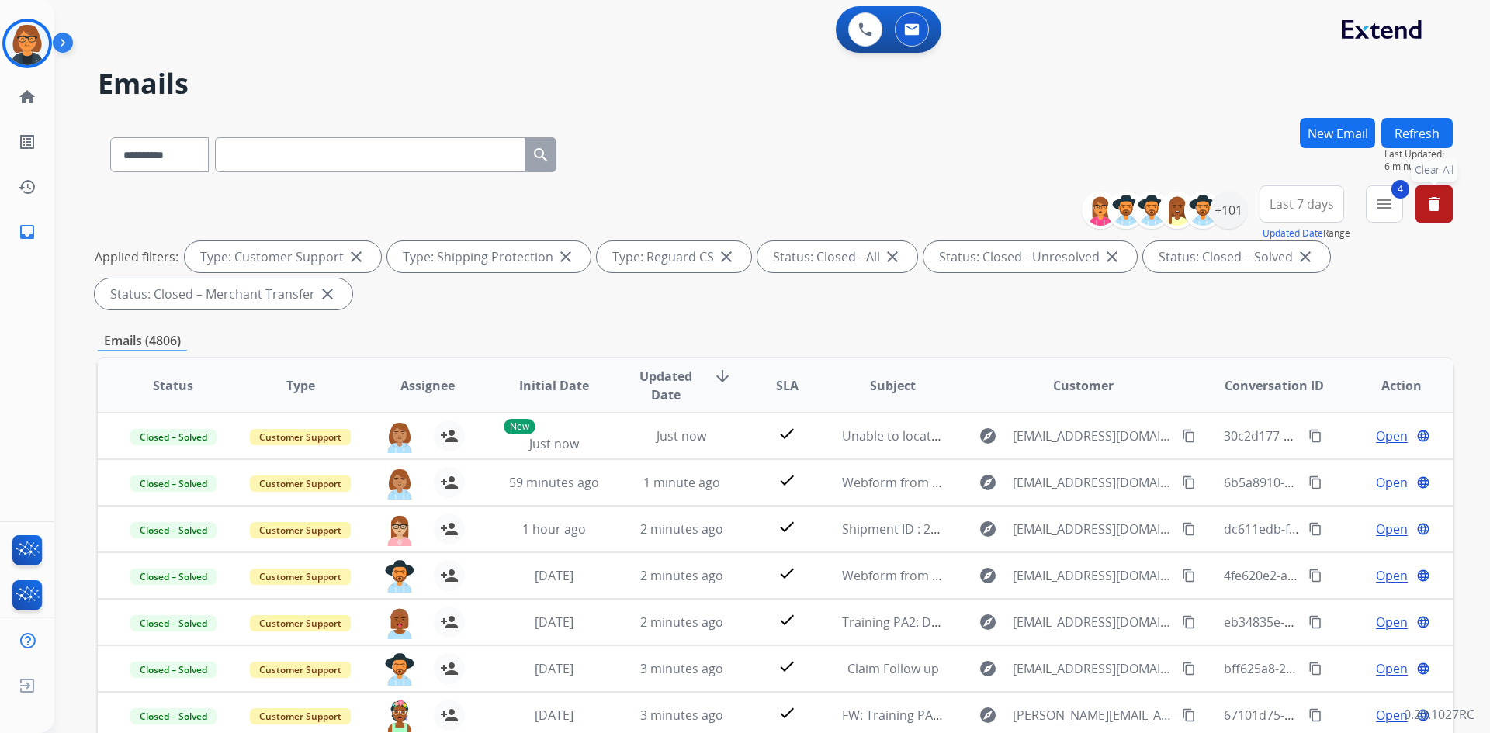
click at [1295, 201] on span "Last 7 days" at bounding box center [1301, 204] width 64 height 6
click at [1297, 388] on div "Last 90 days" at bounding box center [1296, 392] width 85 height 23
click at [327, 153] on input "text" at bounding box center [370, 154] width 310 height 35
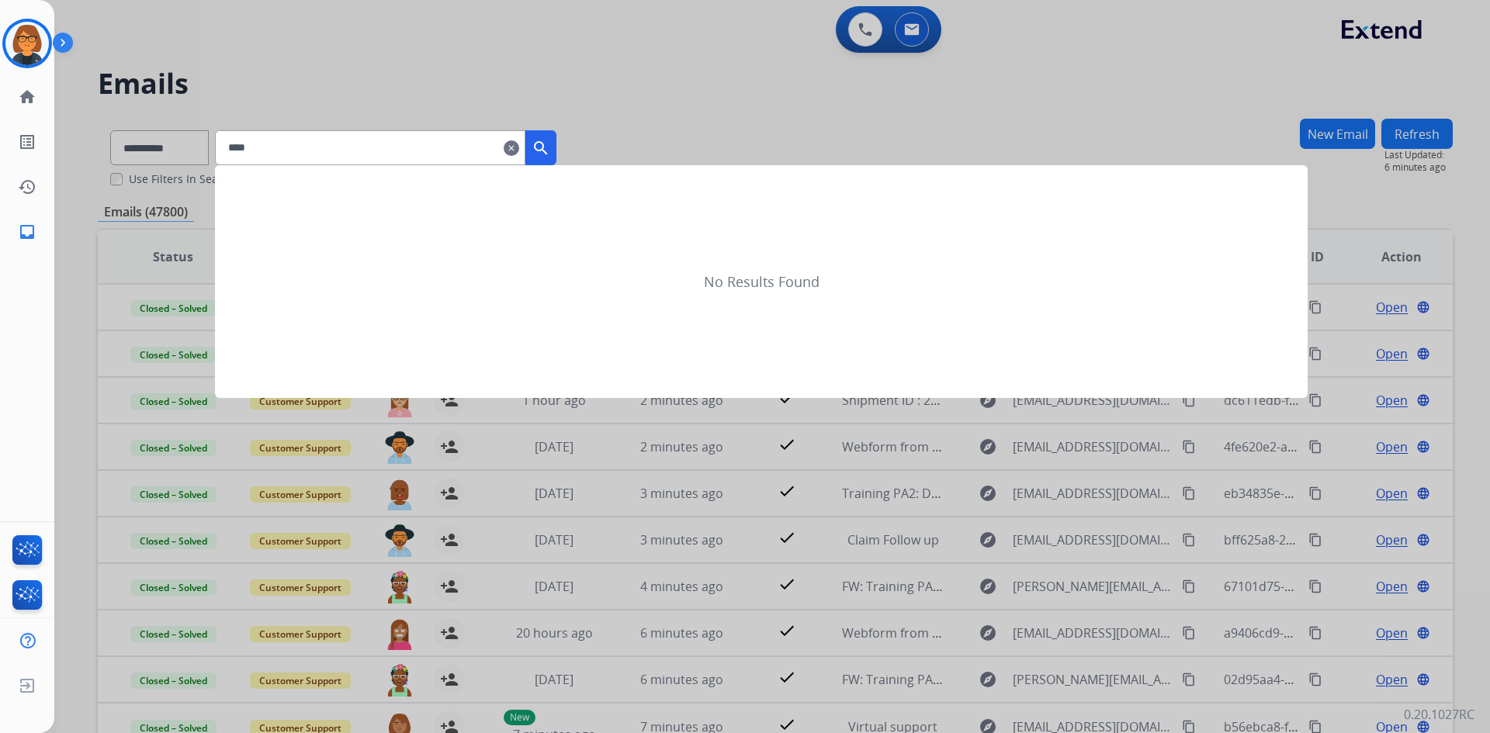
type input "*****"
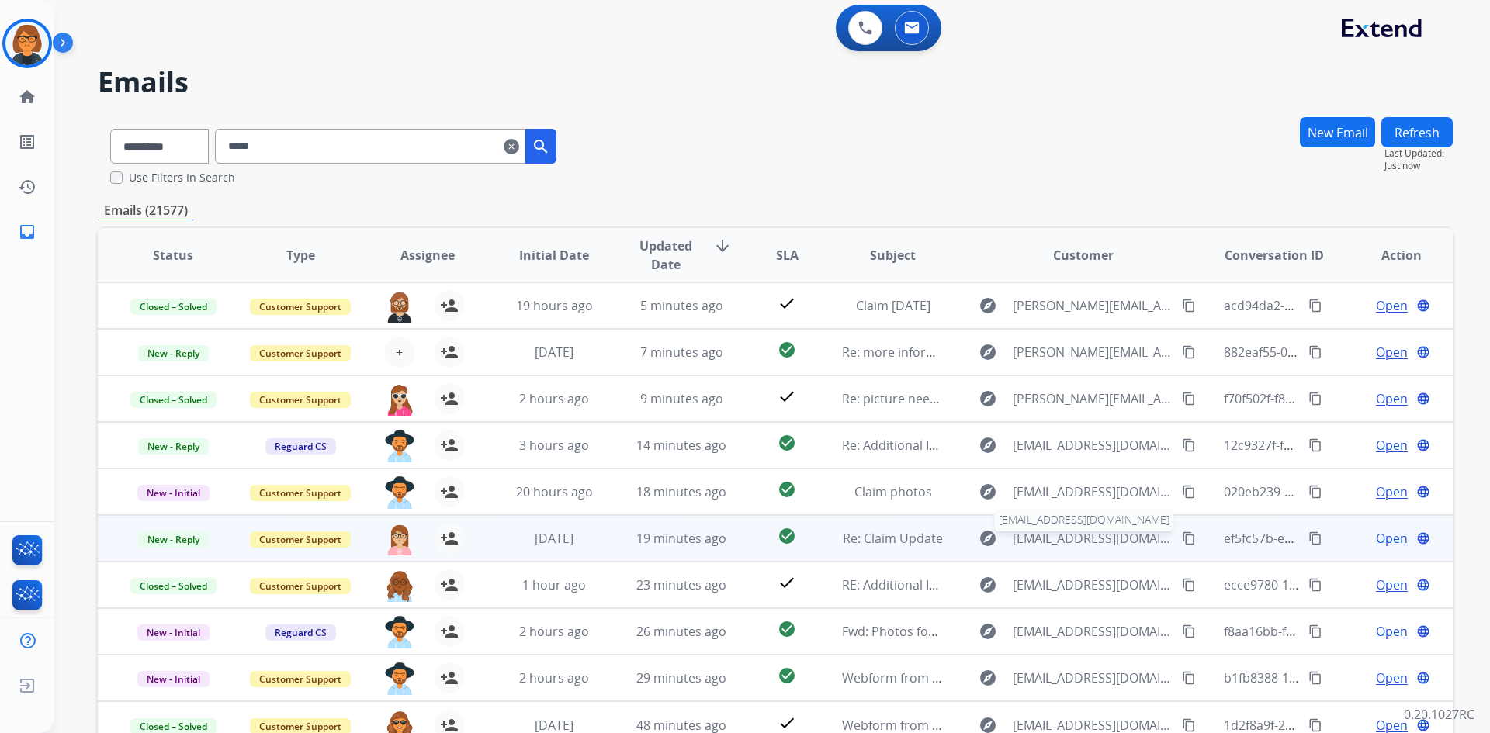
scroll to position [0, 0]
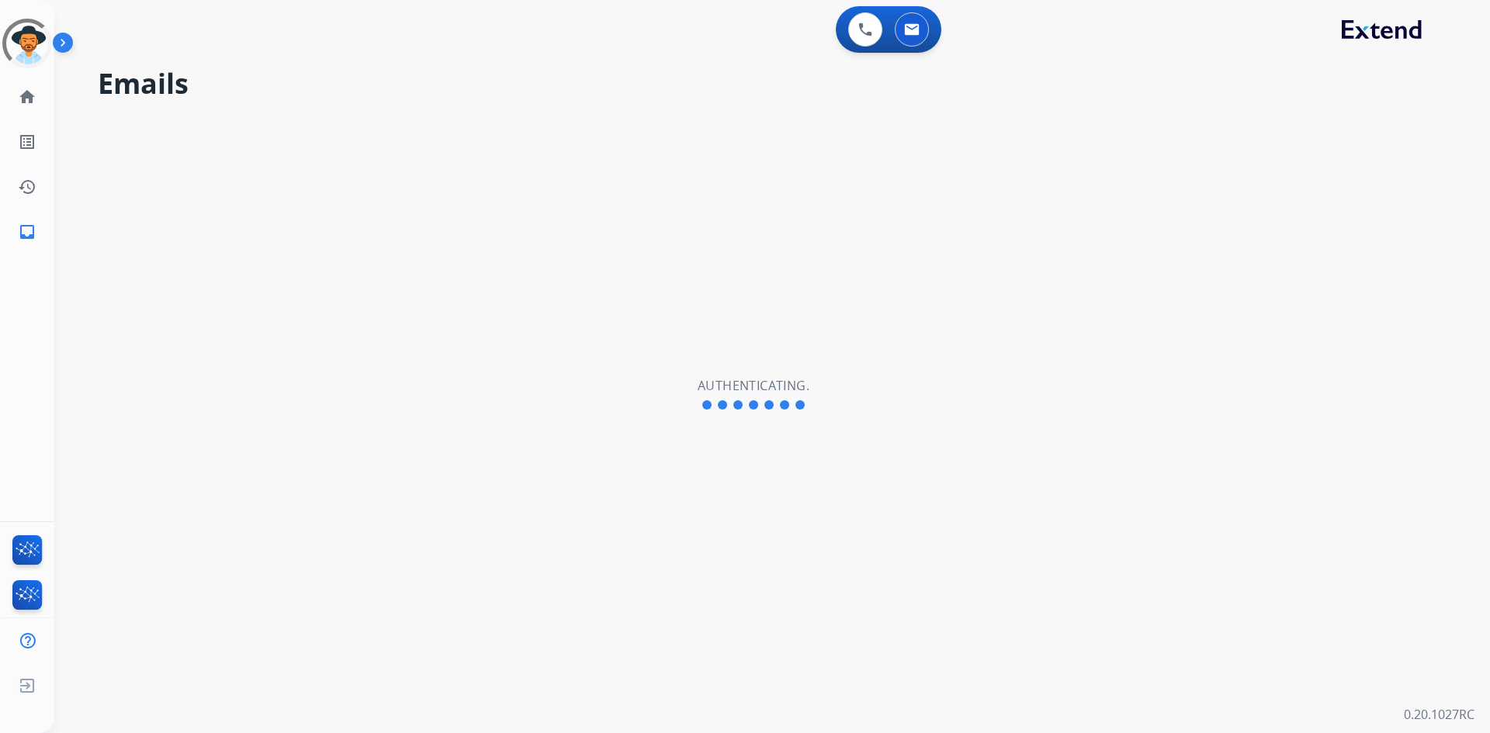
select select "**********"
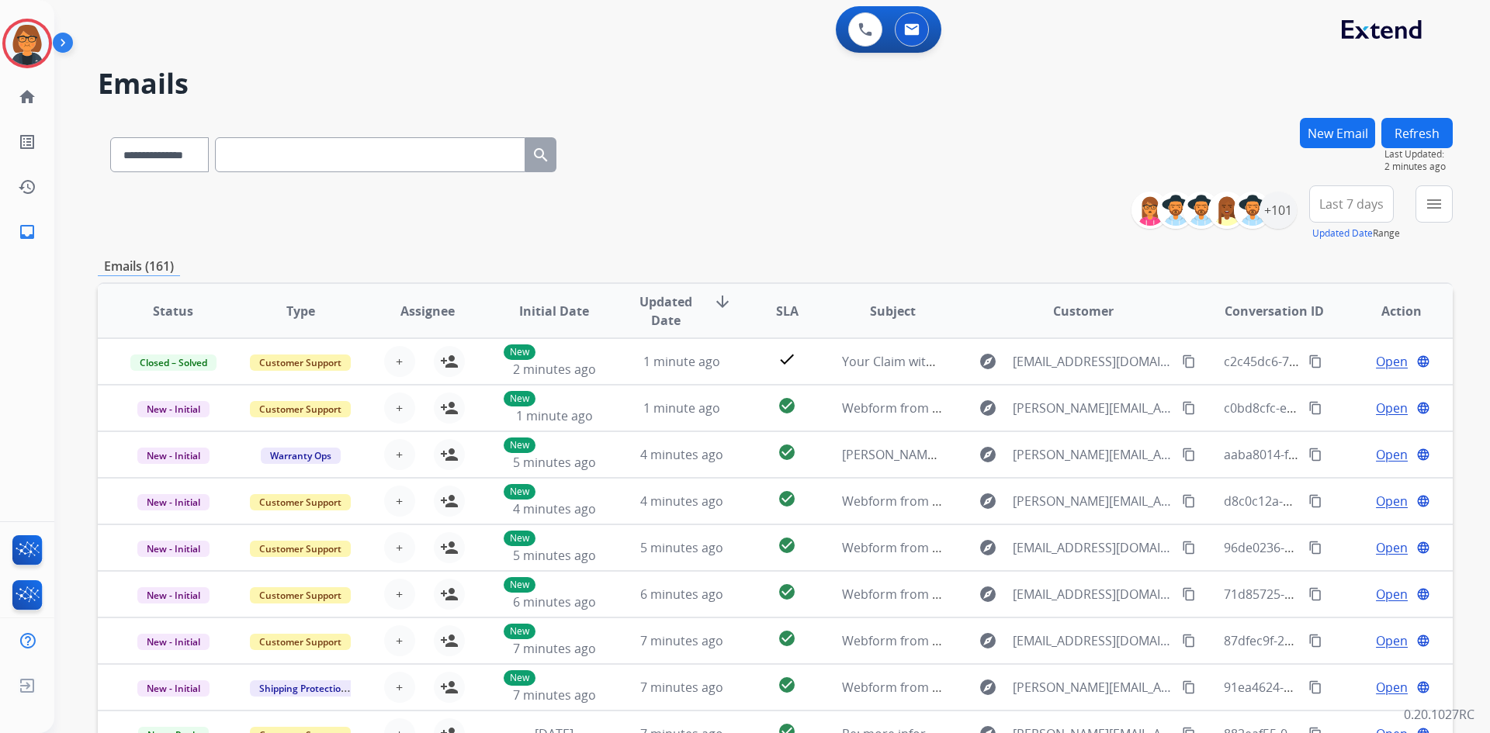
click at [1348, 201] on span "Last 7 days" at bounding box center [1351, 204] width 64 height 6
click at [1428, 204] on mat-icon "menu" at bounding box center [1434, 204] width 19 height 19
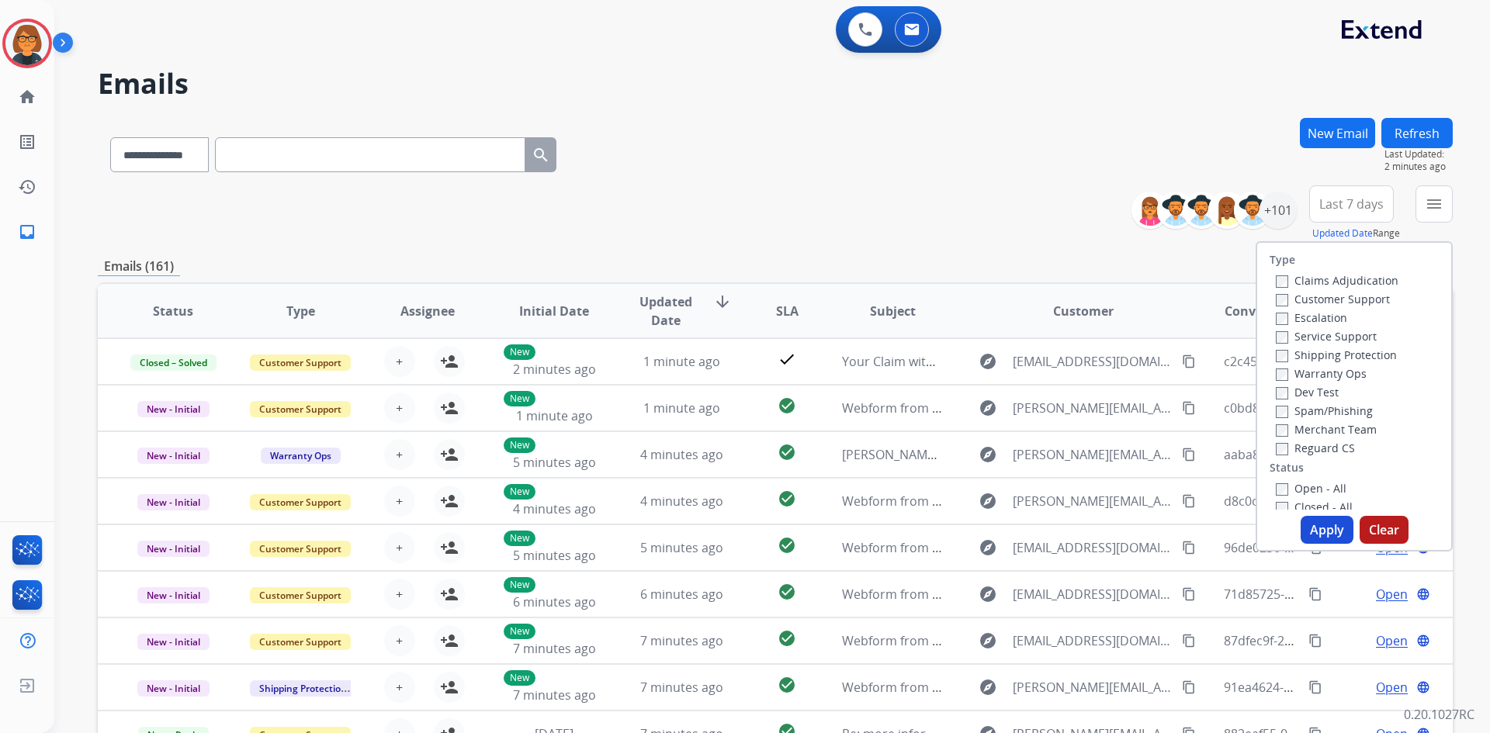
click at [1325, 296] on label "Customer Support" at bounding box center [1333, 299] width 114 height 15
click at [1334, 349] on label "Shipping Protection" at bounding box center [1336, 355] width 121 height 15
click at [1317, 295] on label "Reguard CS" at bounding box center [1315, 293] width 79 height 15
click at [1311, 336] on label "Open - All" at bounding box center [1311, 333] width 71 height 15
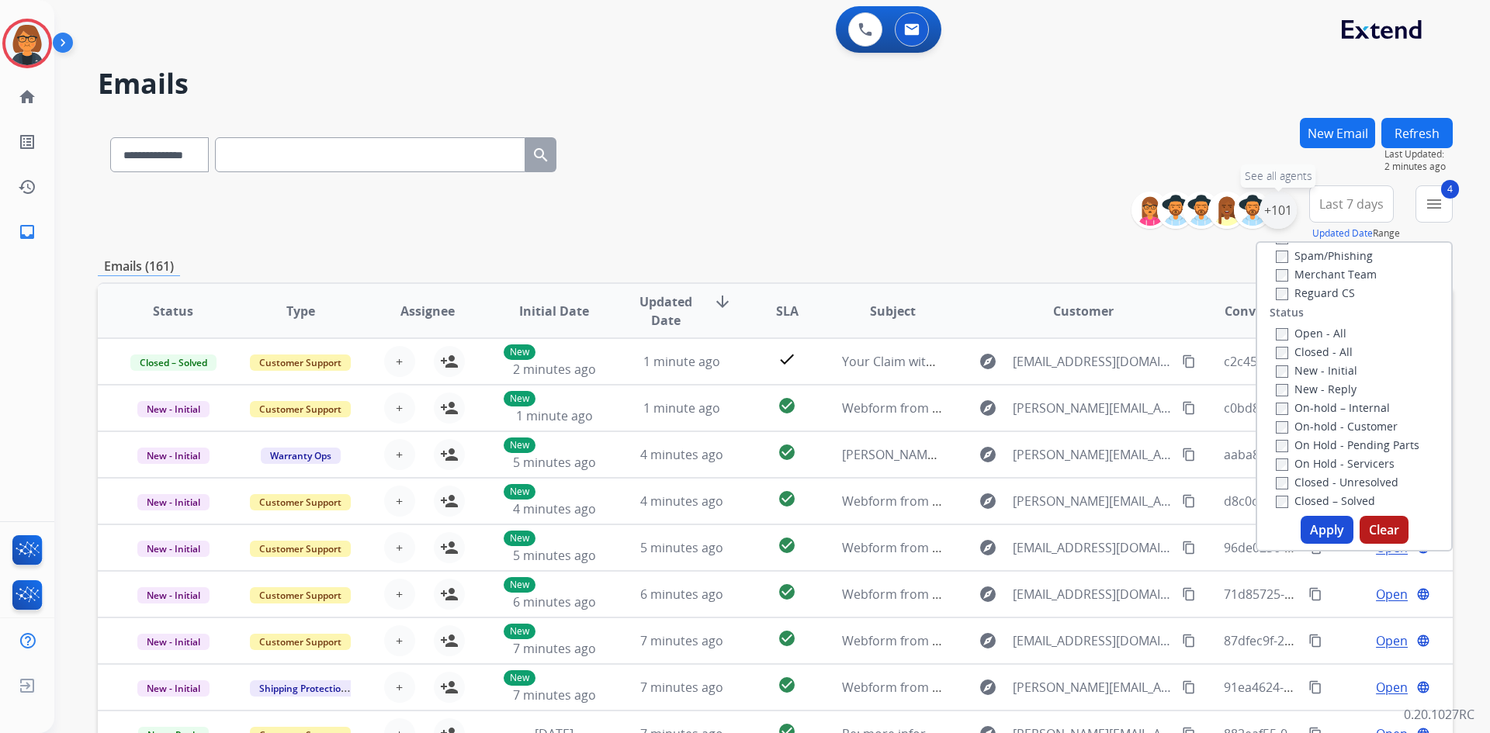
click at [1279, 216] on div "+101" at bounding box center [1277, 210] width 37 height 37
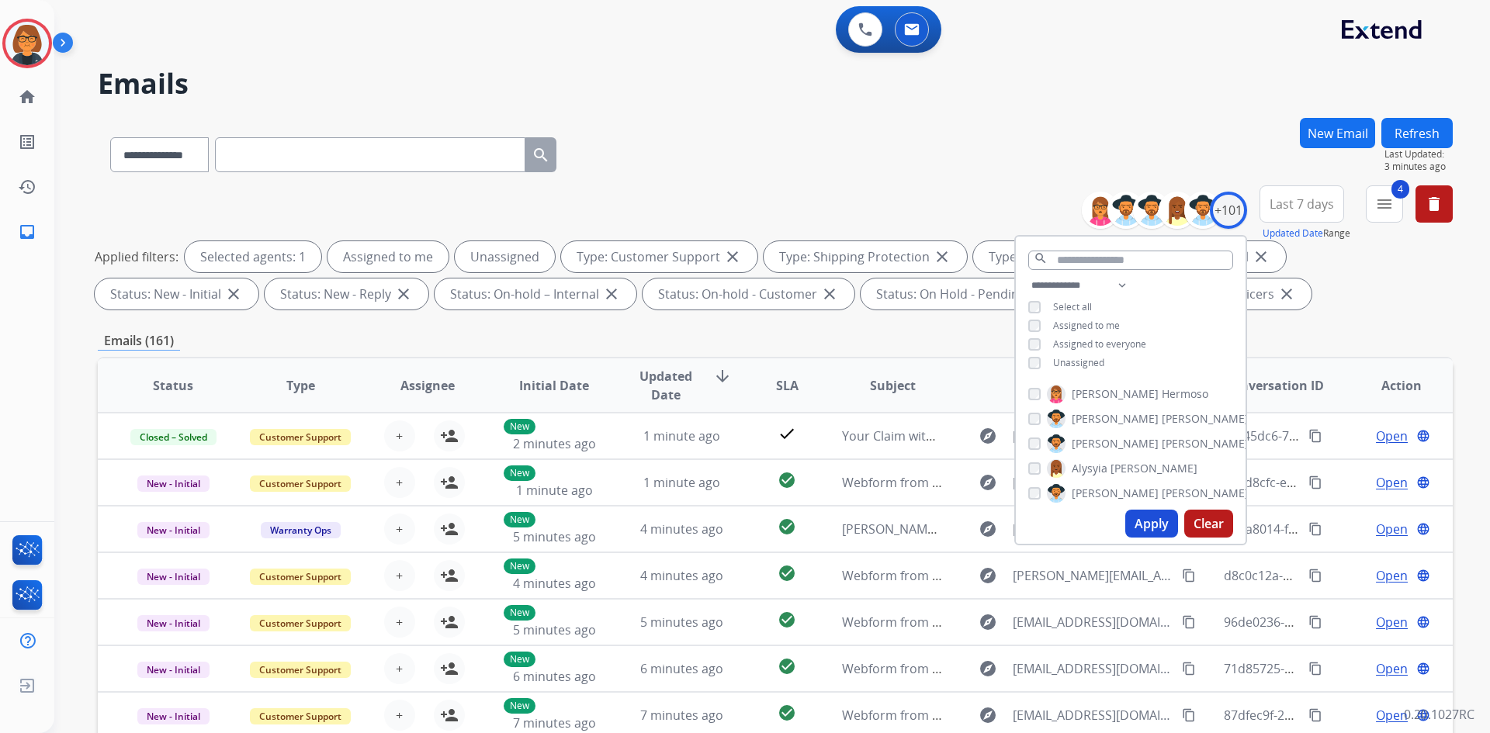
click at [1088, 358] on span "Unassigned" at bounding box center [1078, 362] width 51 height 13
click at [1138, 518] on button "Apply" at bounding box center [1151, 524] width 53 height 28
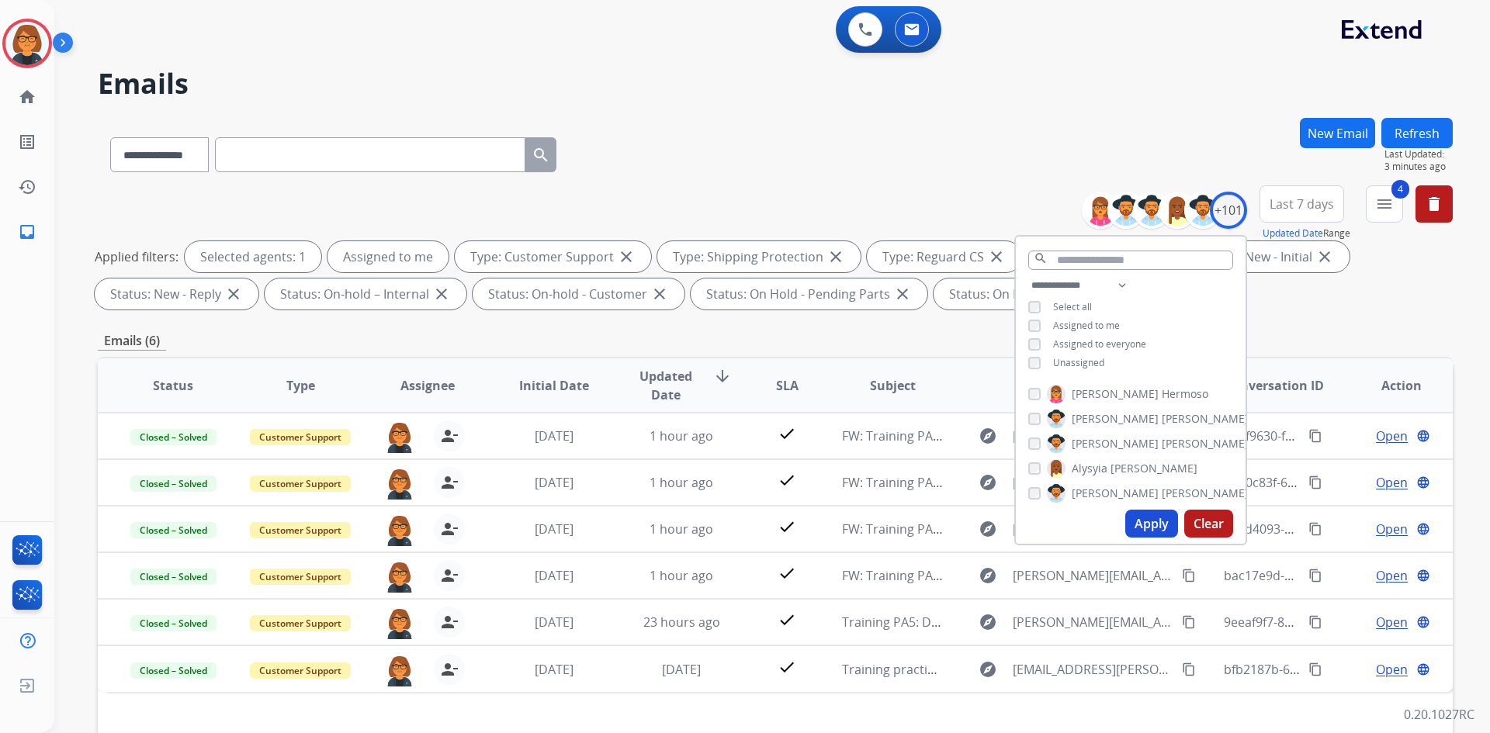
click at [812, 336] on div "Emails (6)" at bounding box center [775, 340] width 1355 height 19
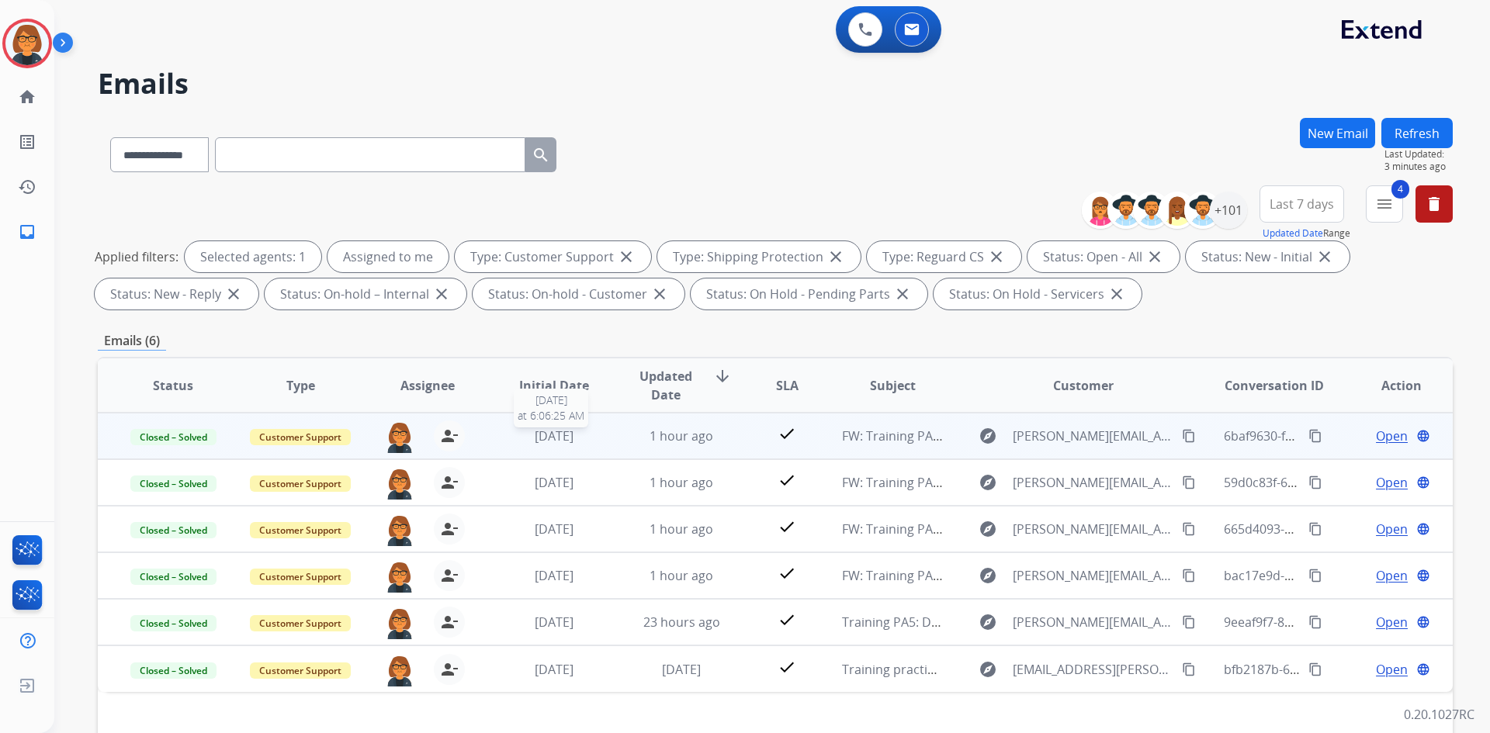
click at [555, 444] on span "[DATE]" at bounding box center [554, 436] width 39 height 17
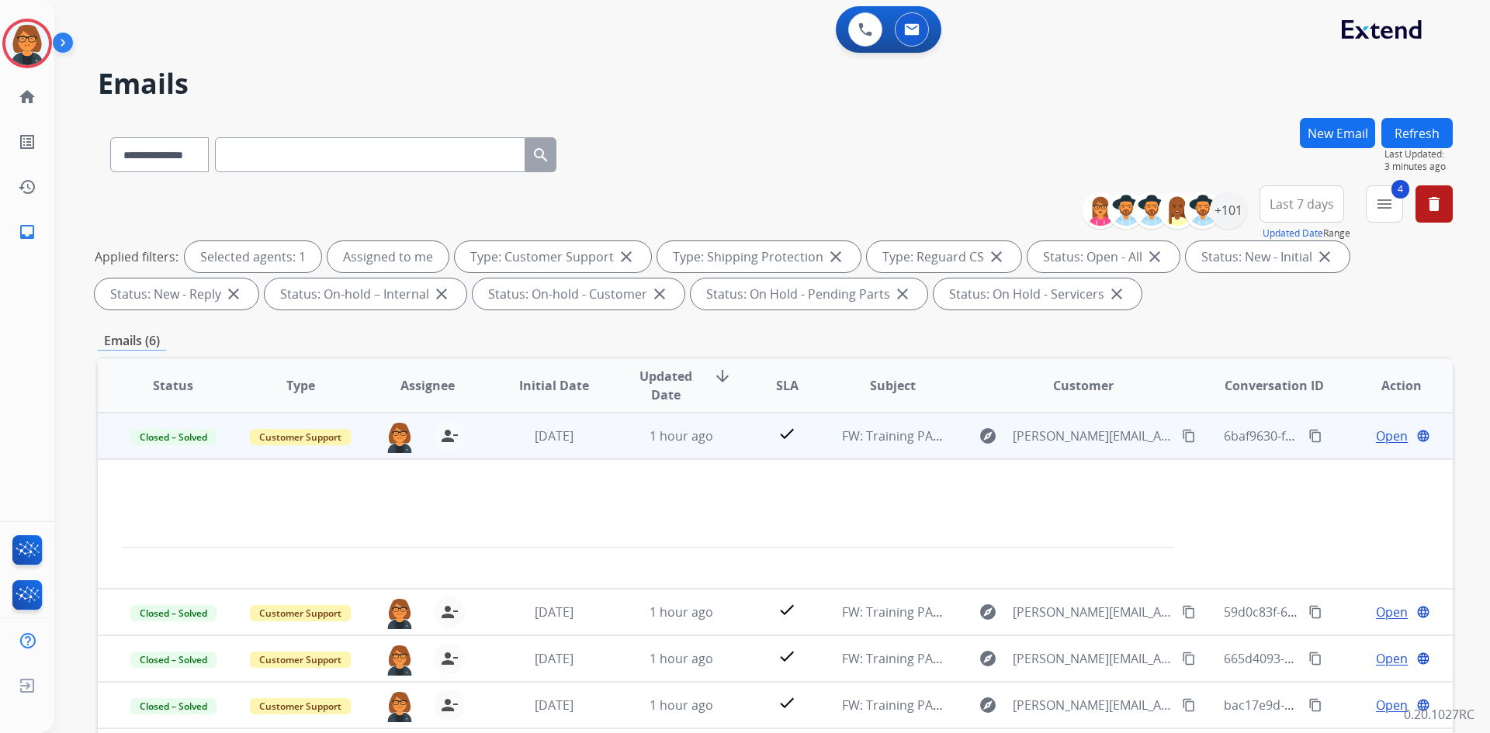
click at [1383, 444] on span "Open" at bounding box center [1392, 436] width 32 height 19
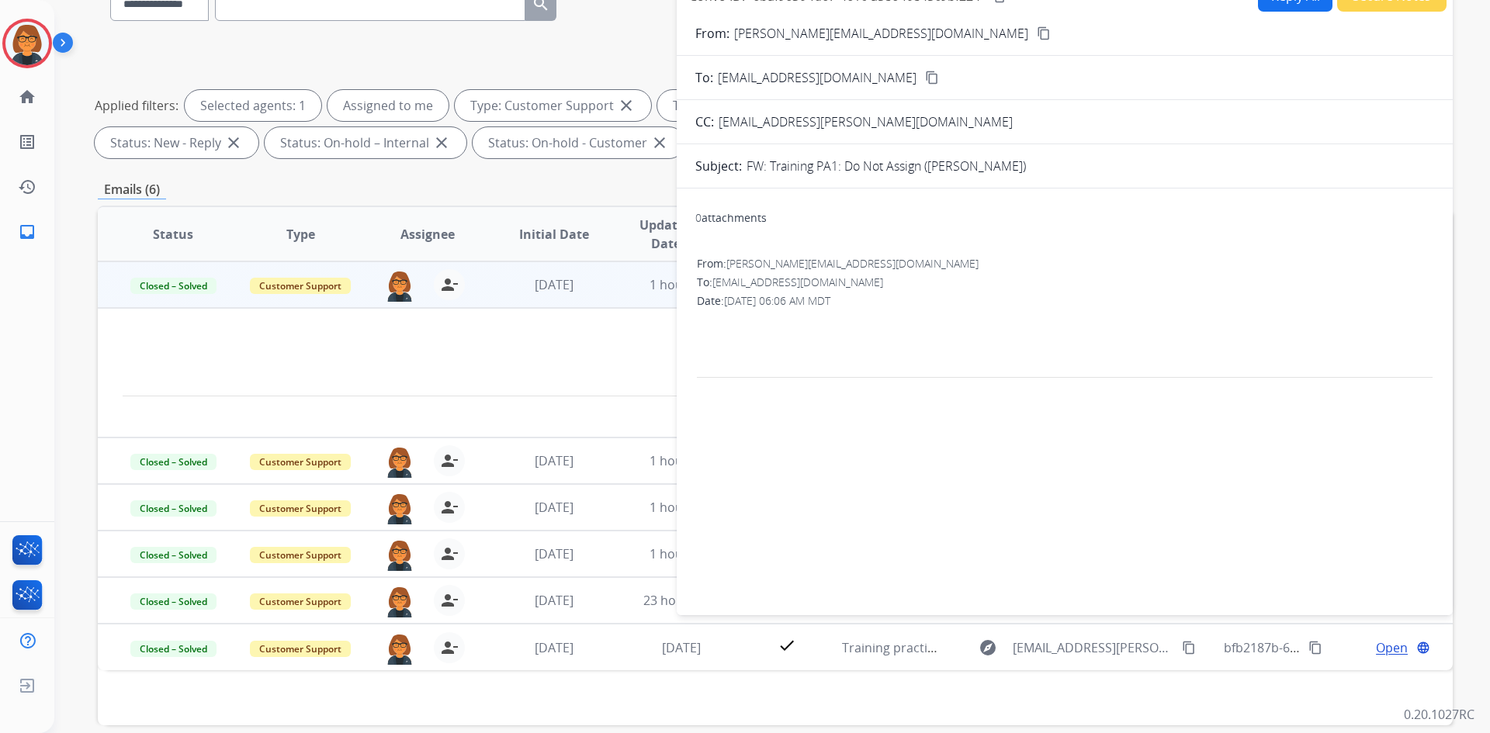
scroll to position [0, 0]
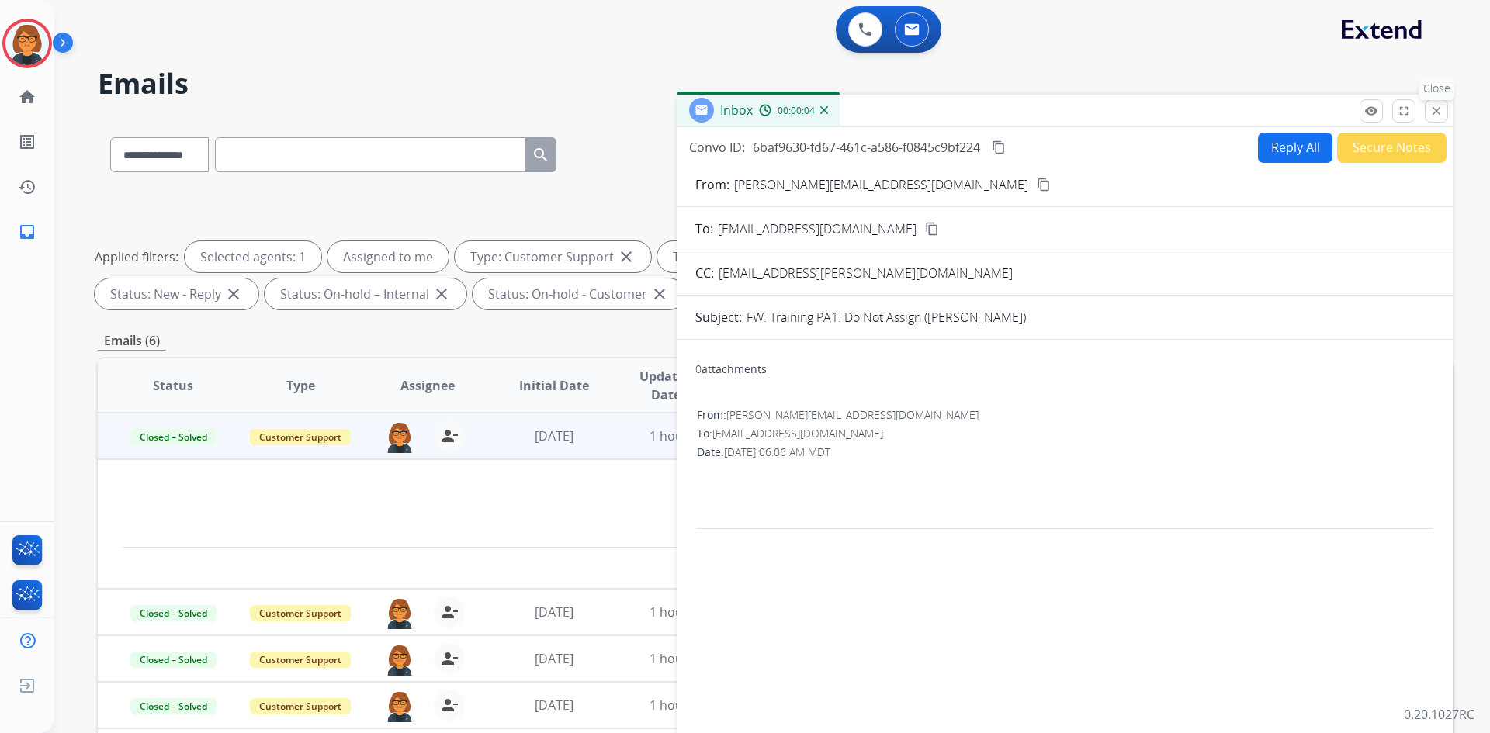
click at [1432, 110] on mat-icon "close" at bounding box center [1436, 111] width 14 height 14
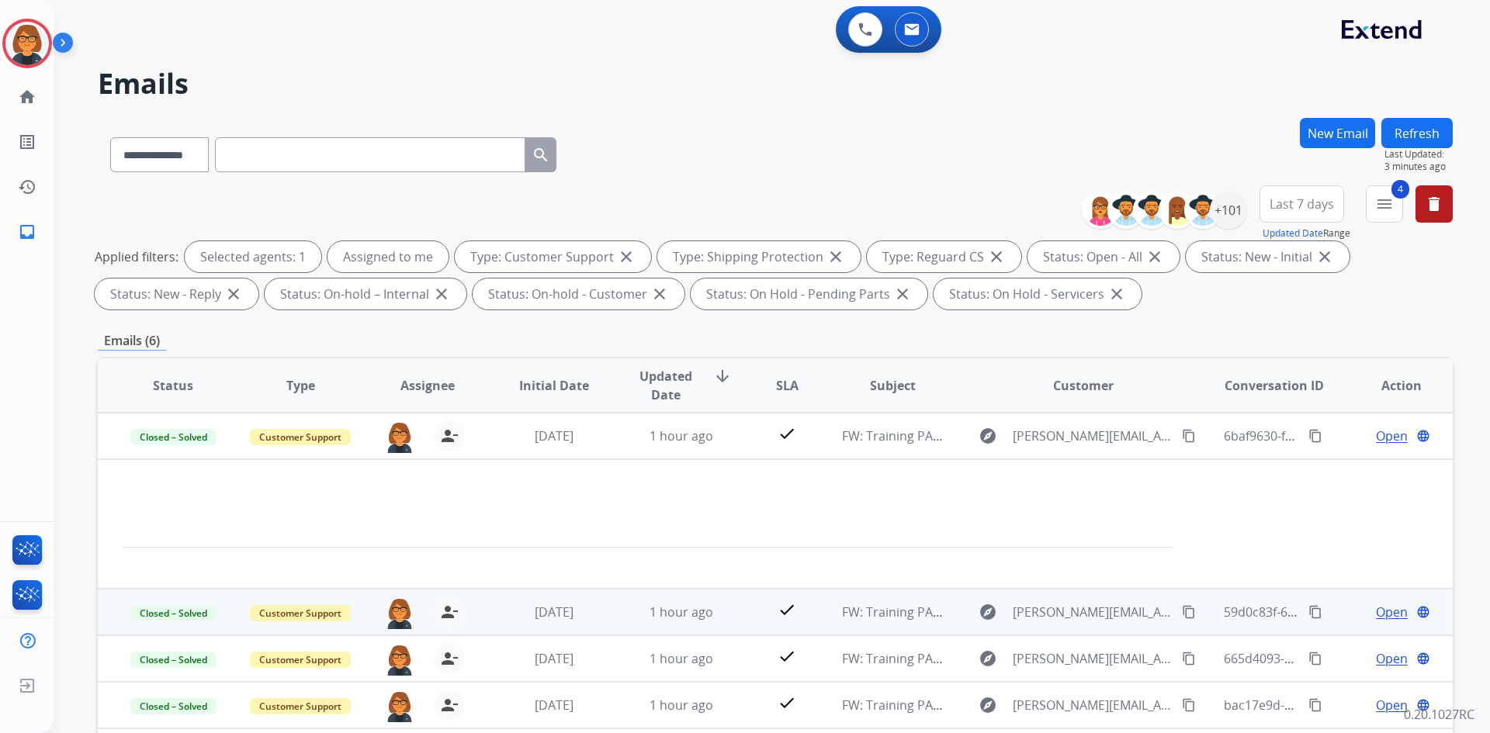
click at [1376, 608] on span "Open" at bounding box center [1392, 612] width 32 height 19
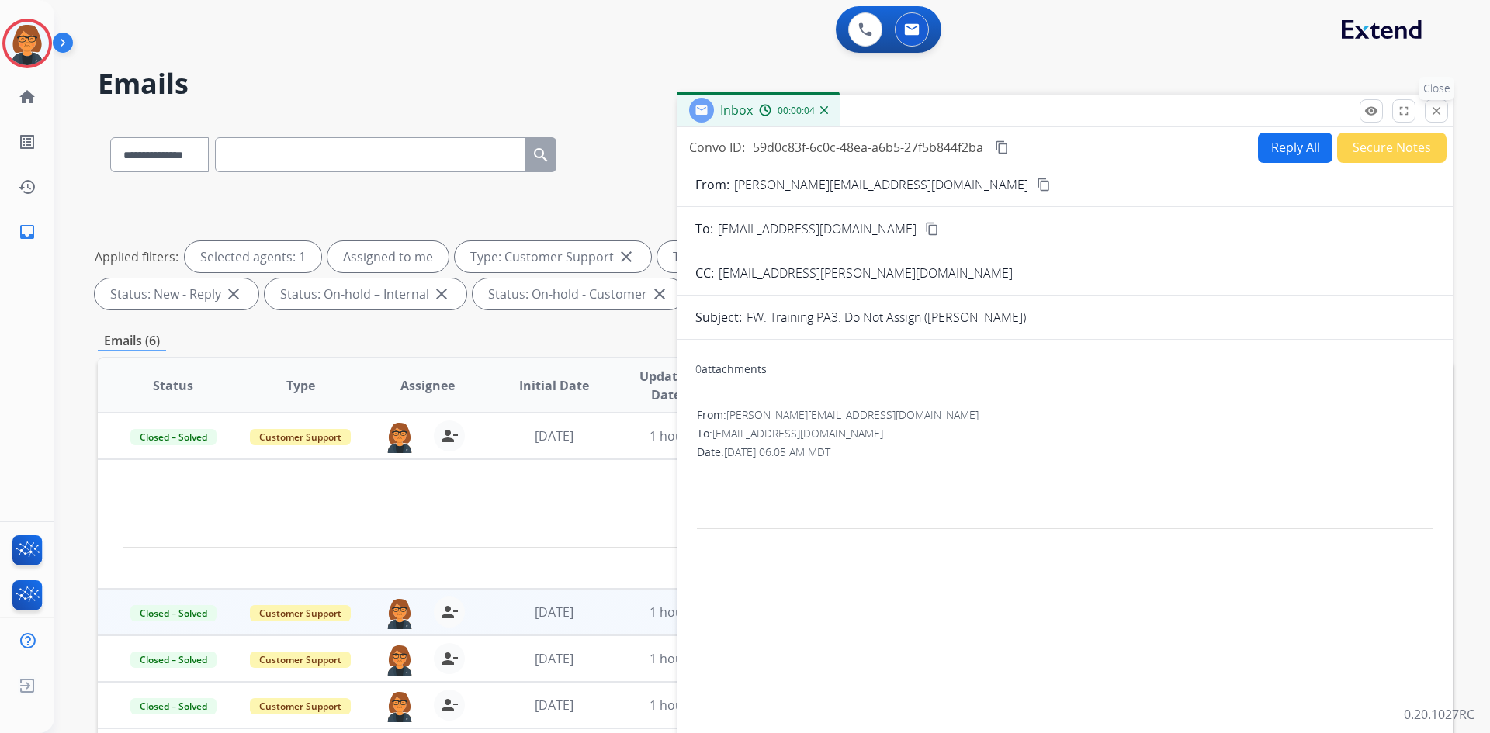
click at [1446, 114] on button "close Close" at bounding box center [1436, 110] width 23 height 23
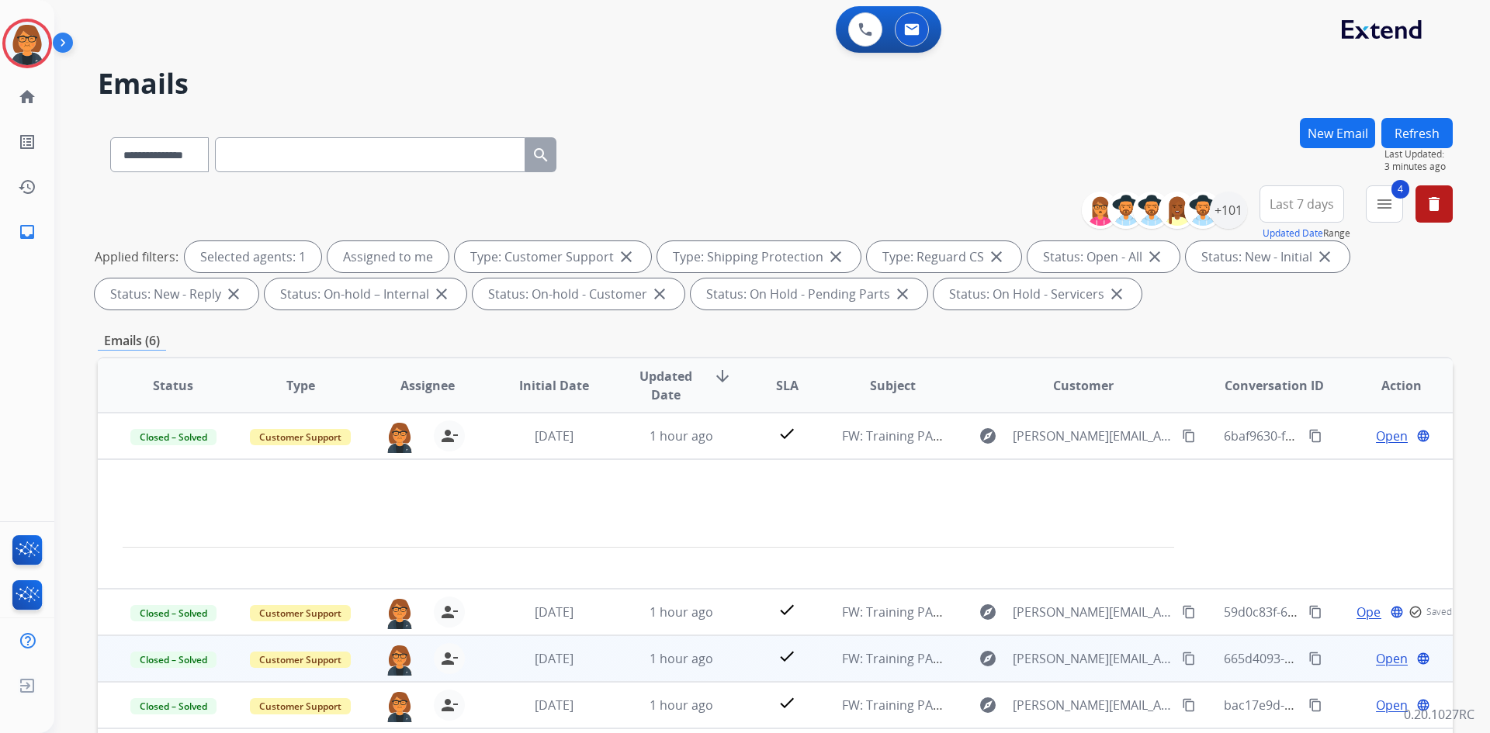
click at [1376, 654] on span "Open" at bounding box center [1392, 658] width 32 height 19
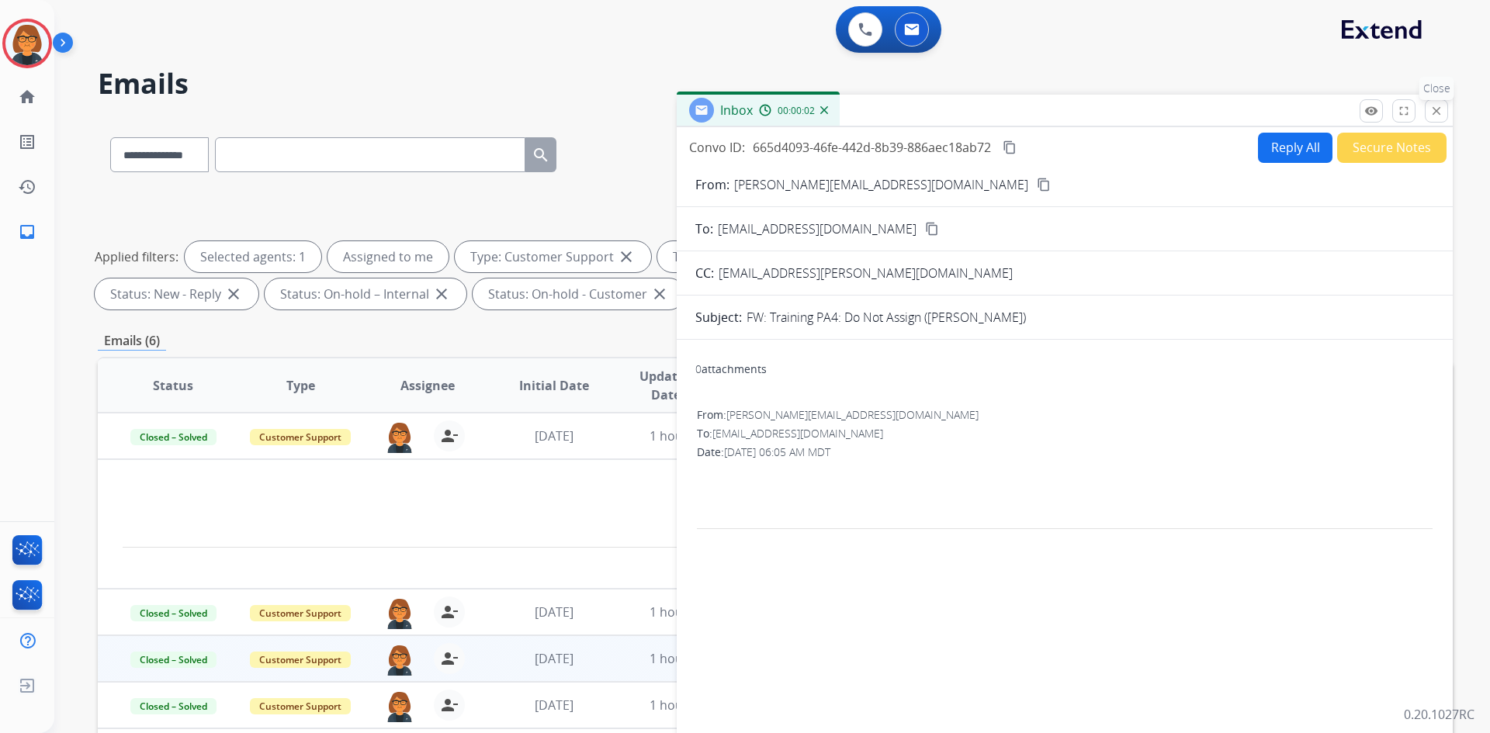
click at [1429, 112] on mat-icon "close" at bounding box center [1436, 111] width 14 height 14
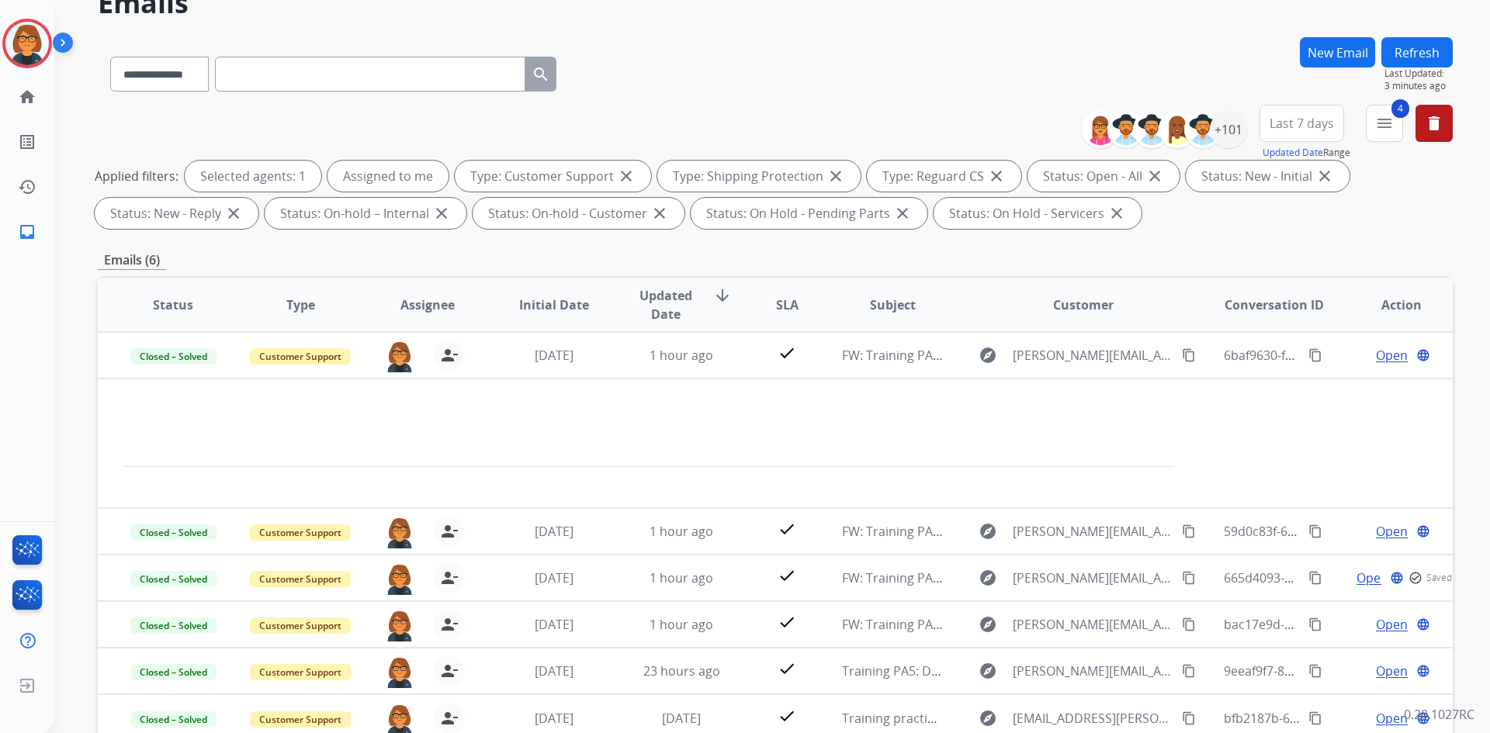
scroll to position [224, 0]
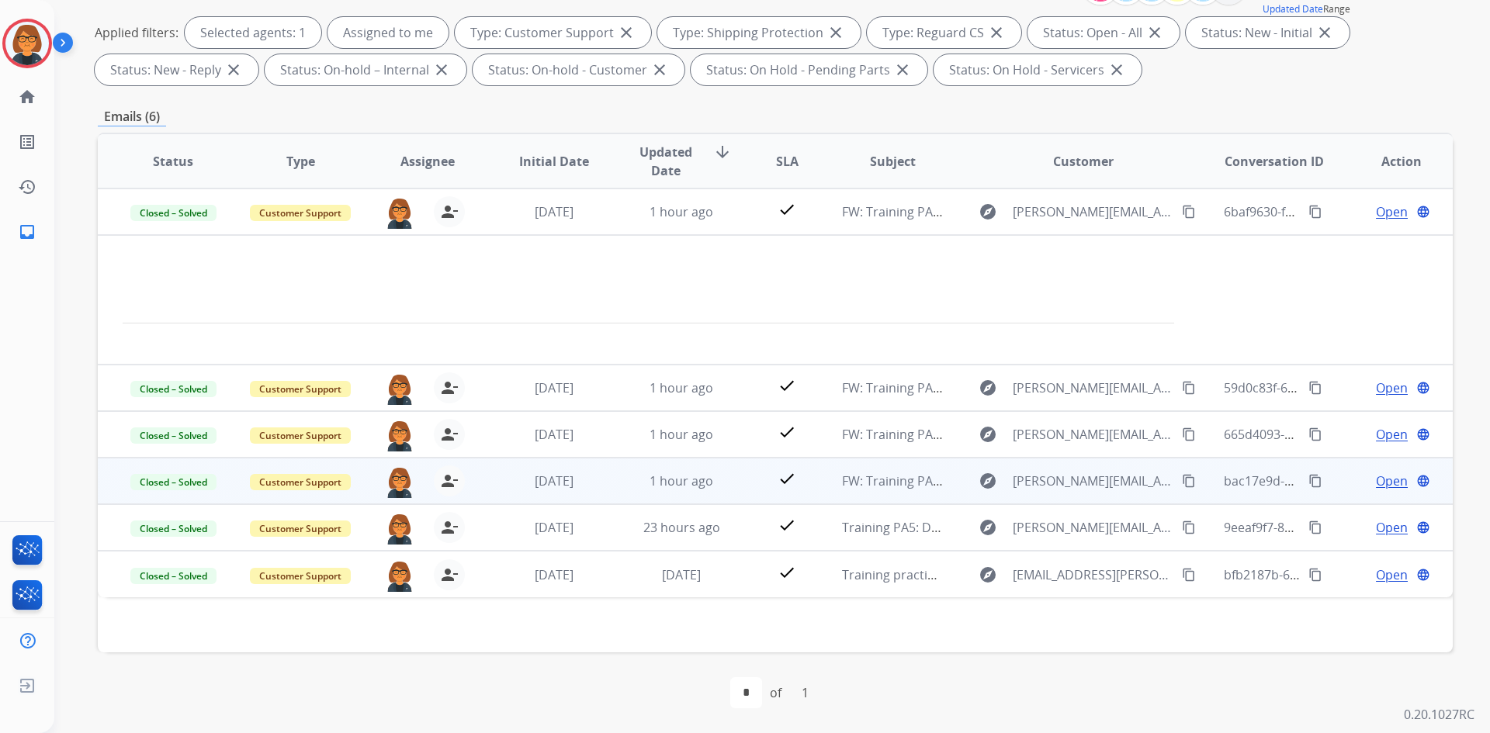
click at [1384, 481] on span "Open" at bounding box center [1392, 481] width 32 height 19
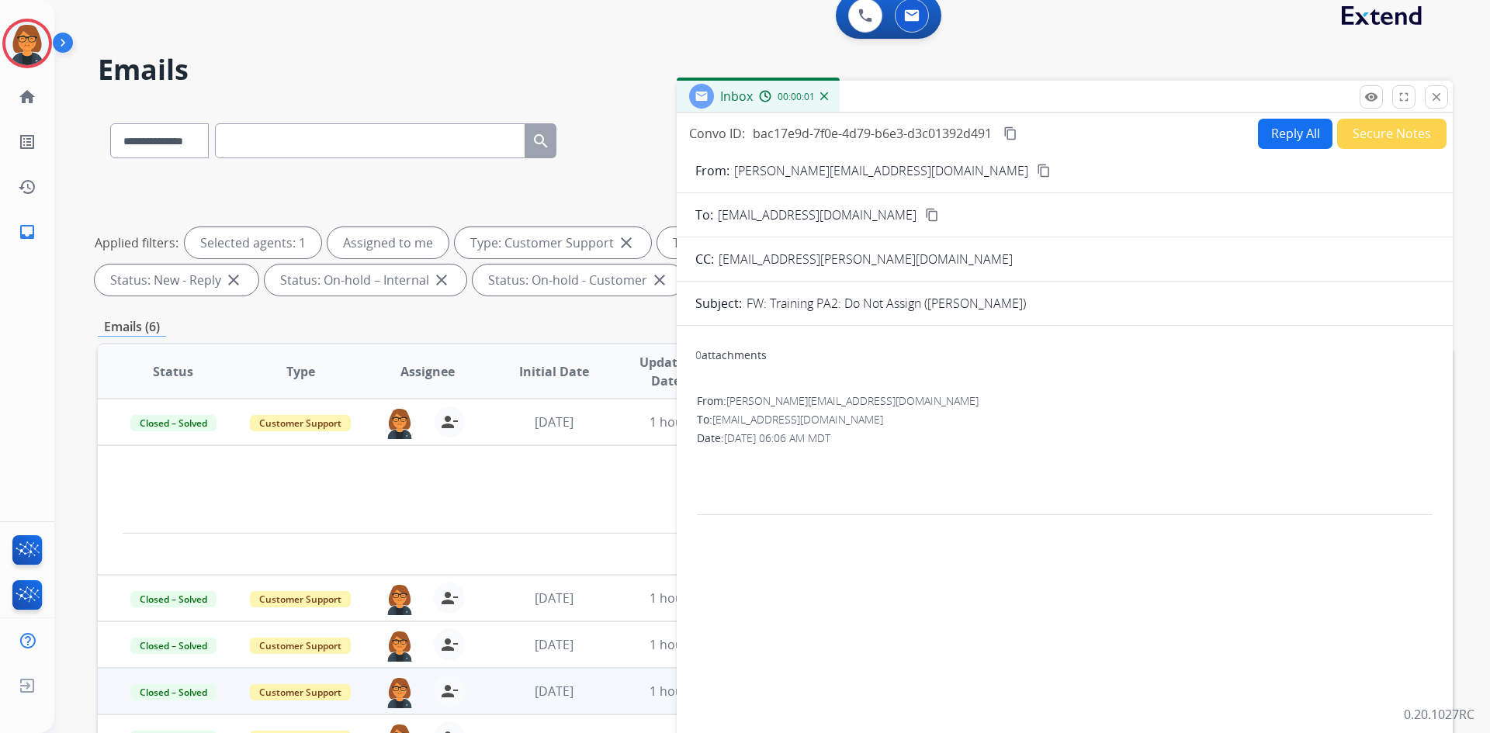
scroll to position [0, 0]
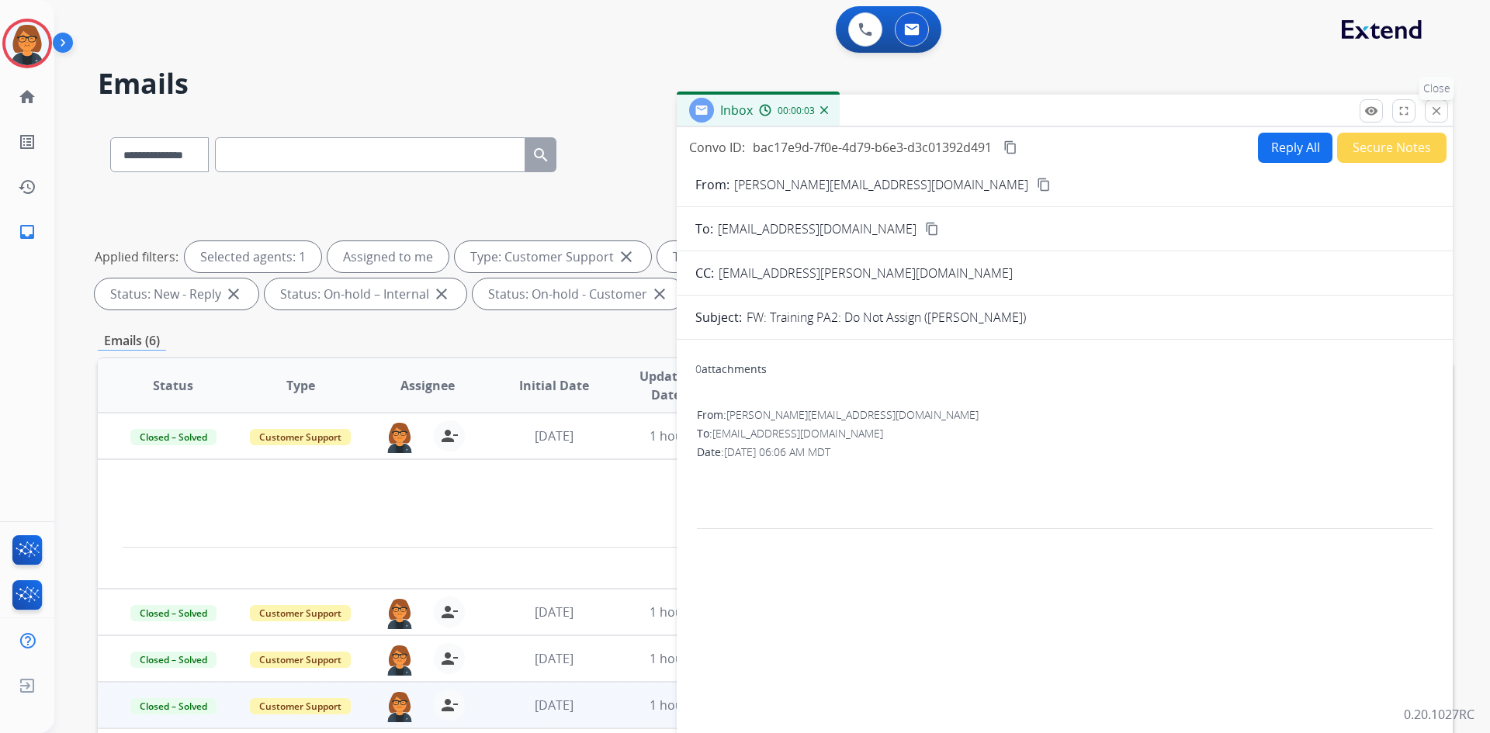
click at [1435, 108] on mat-icon "close" at bounding box center [1436, 111] width 14 height 14
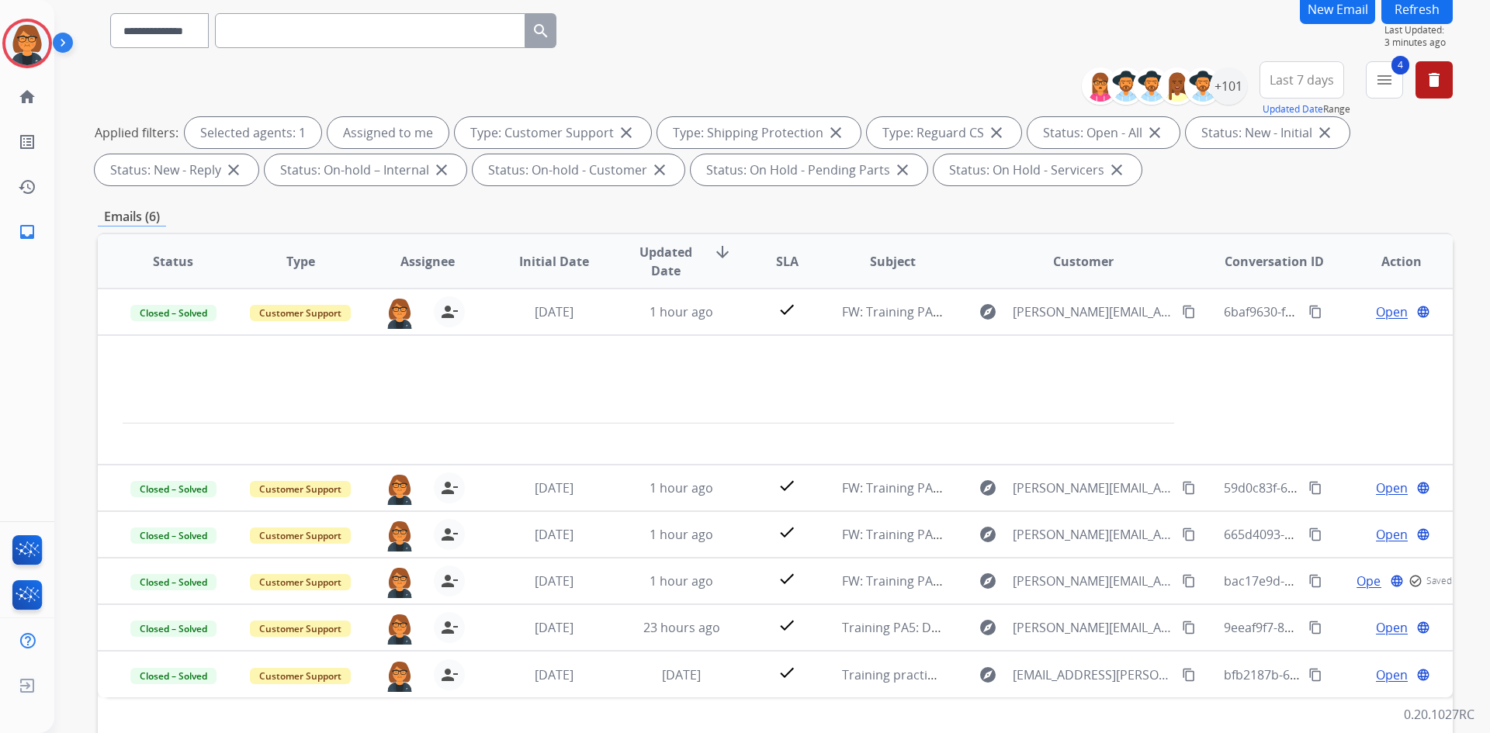
scroll to position [224, 0]
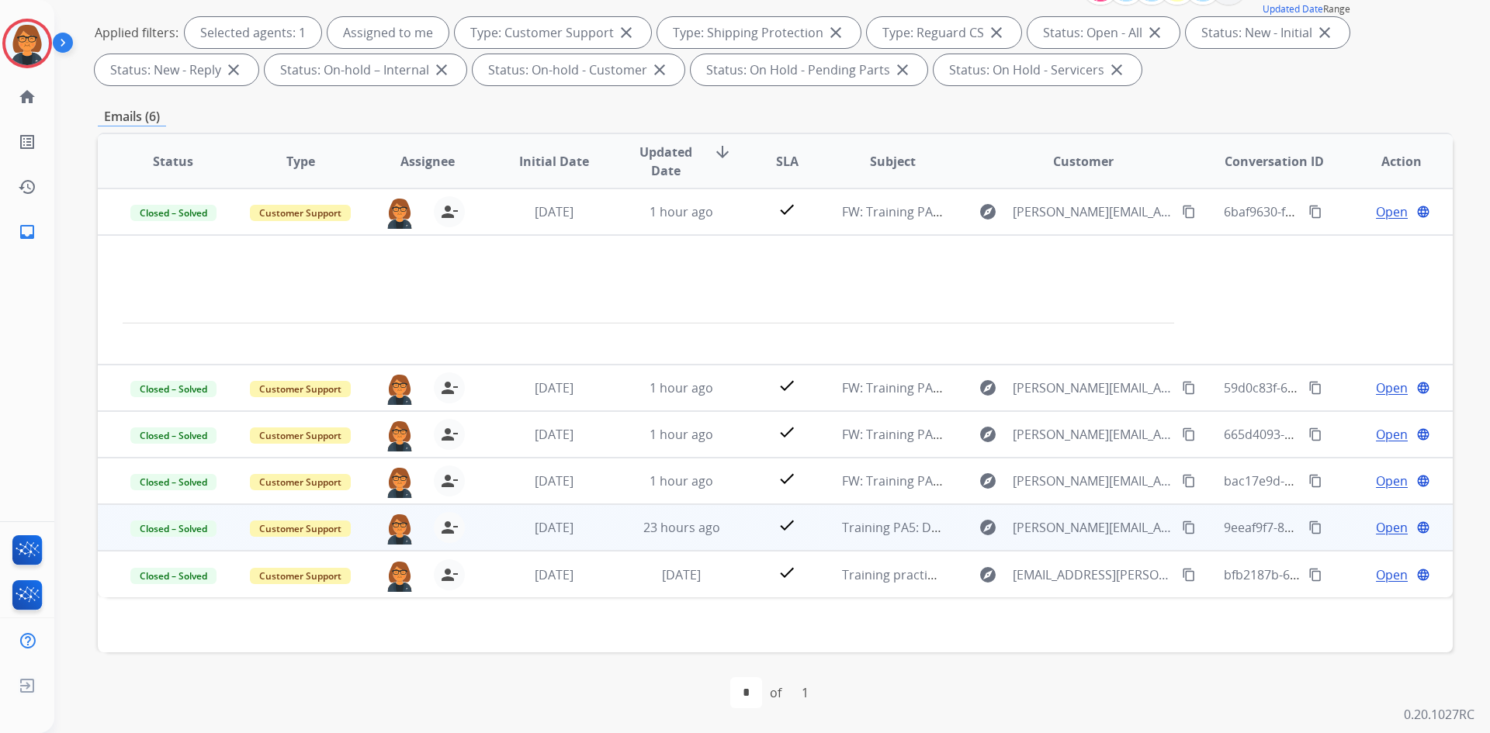
click at [1376, 528] on span "Open" at bounding box center [1392, 527] width 32 height 19
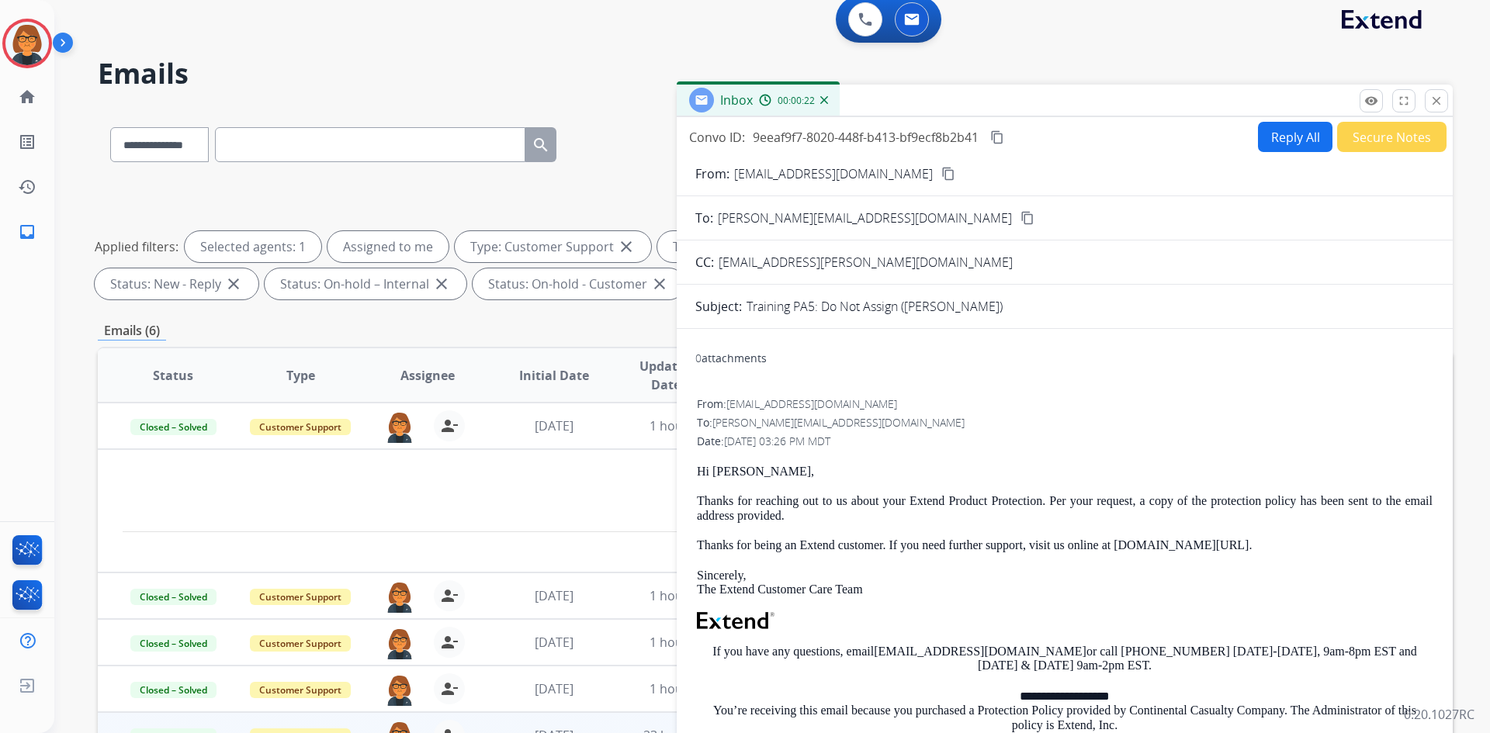
scroll to position [0, 0]
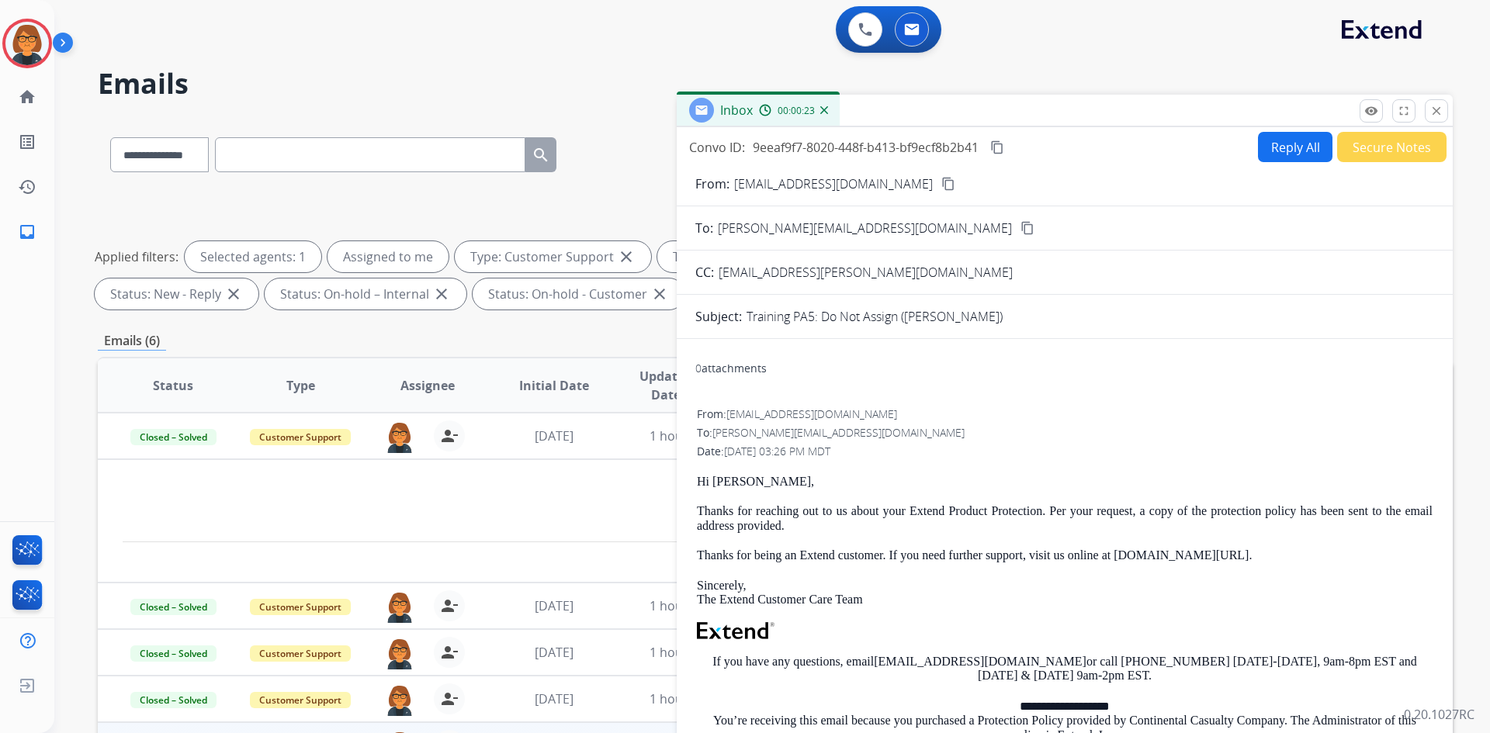
click at [1443, 115] on button "close Close" at bounding box center [1436, 110] width 23 height 23
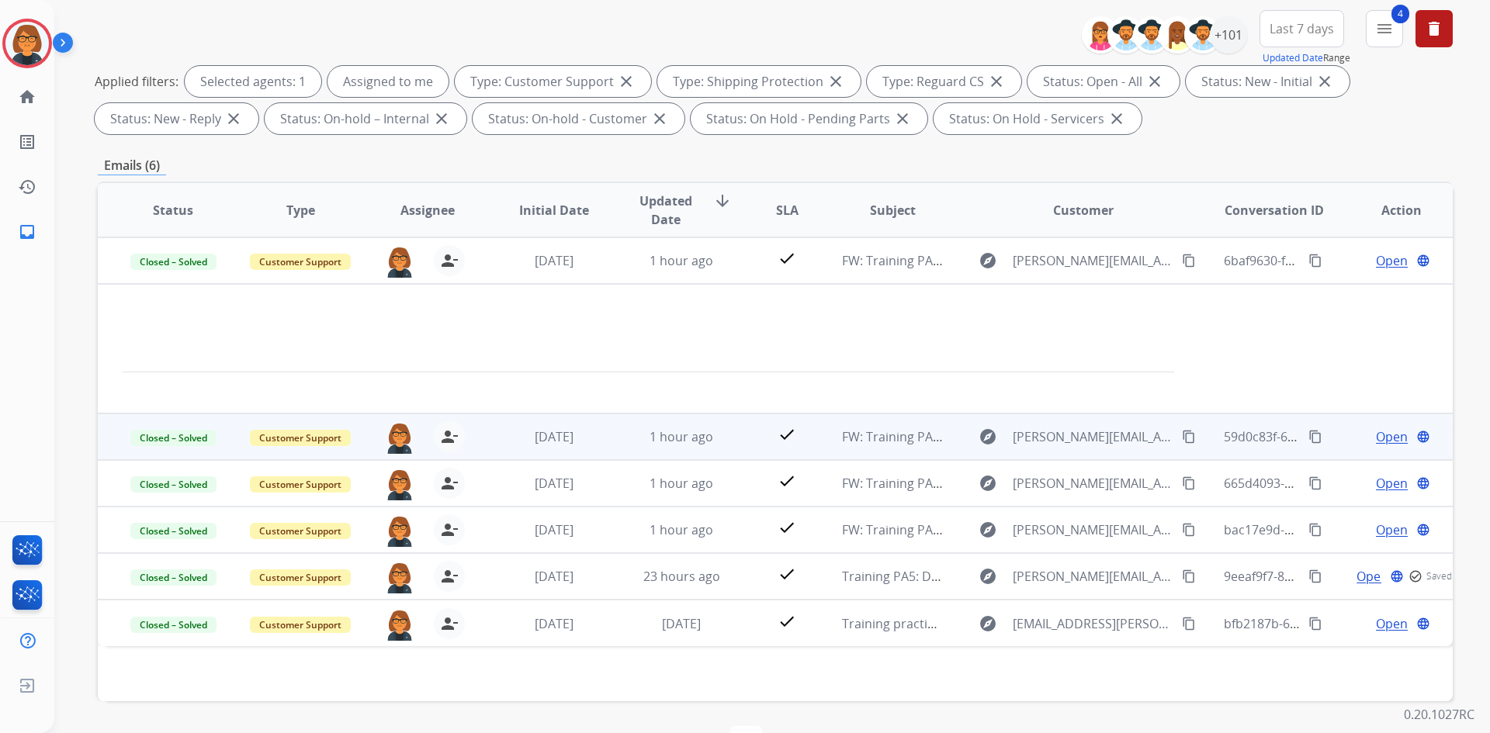
scroll to position [224, 0]
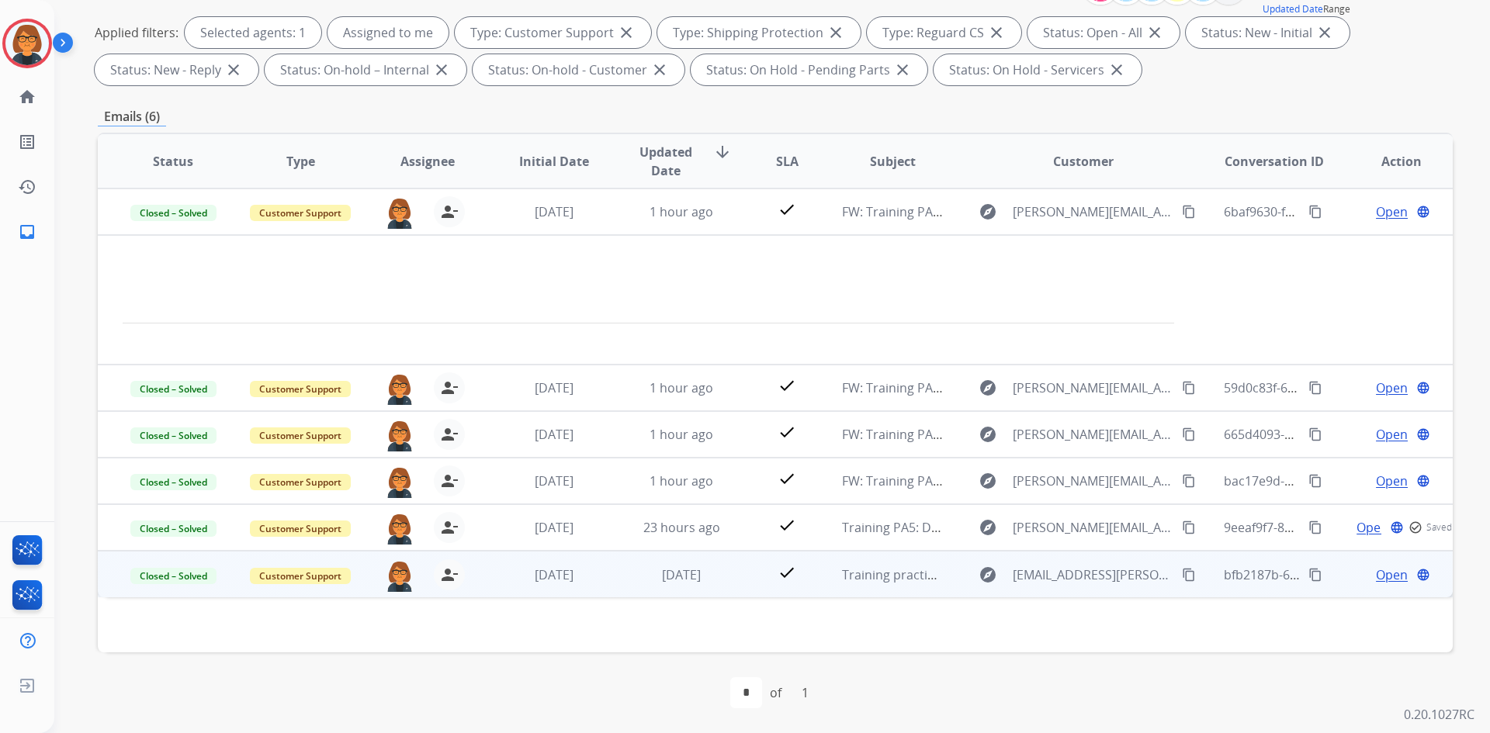
click at [1376, 579] on span "Open" at bounding box center [1392, 575] width 32 height 19
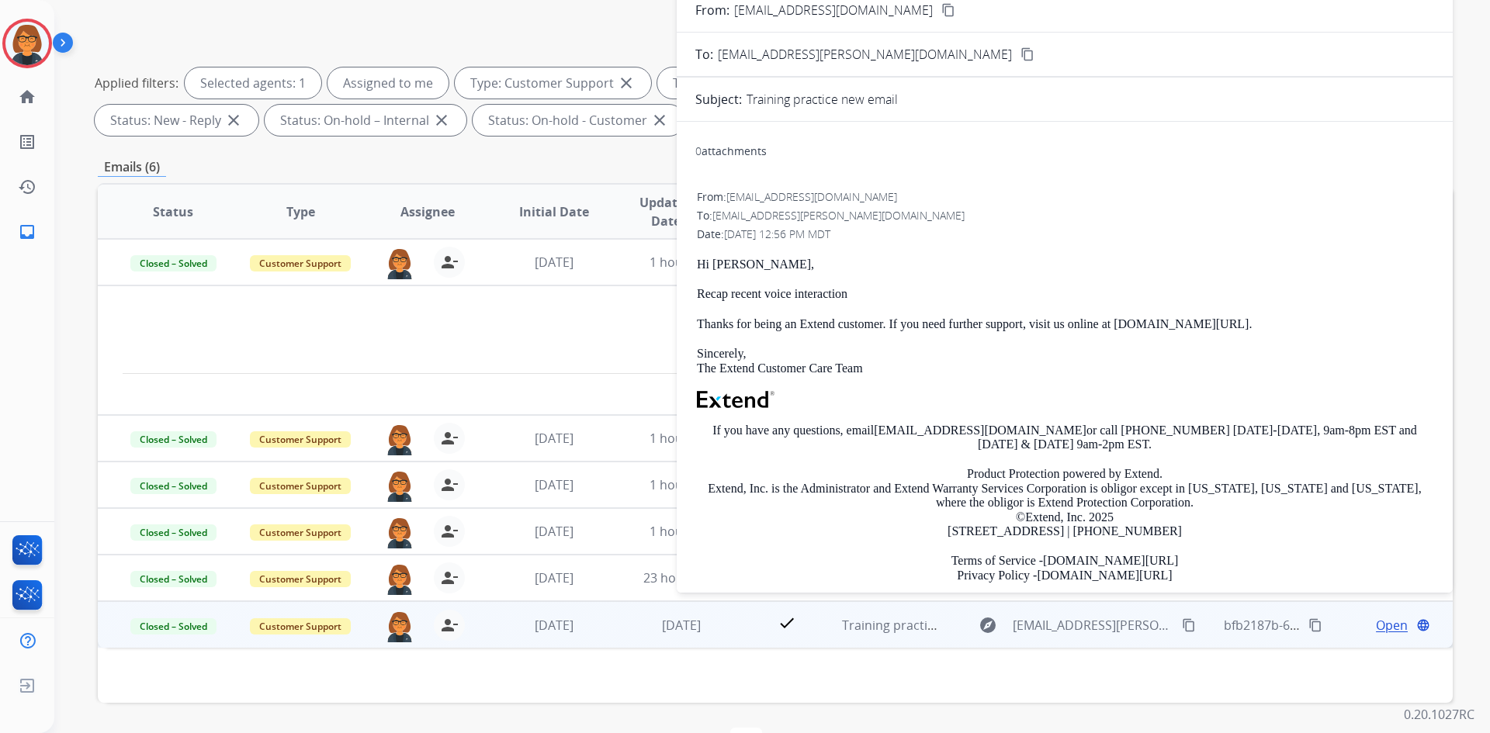
scroll to position [0, 0]
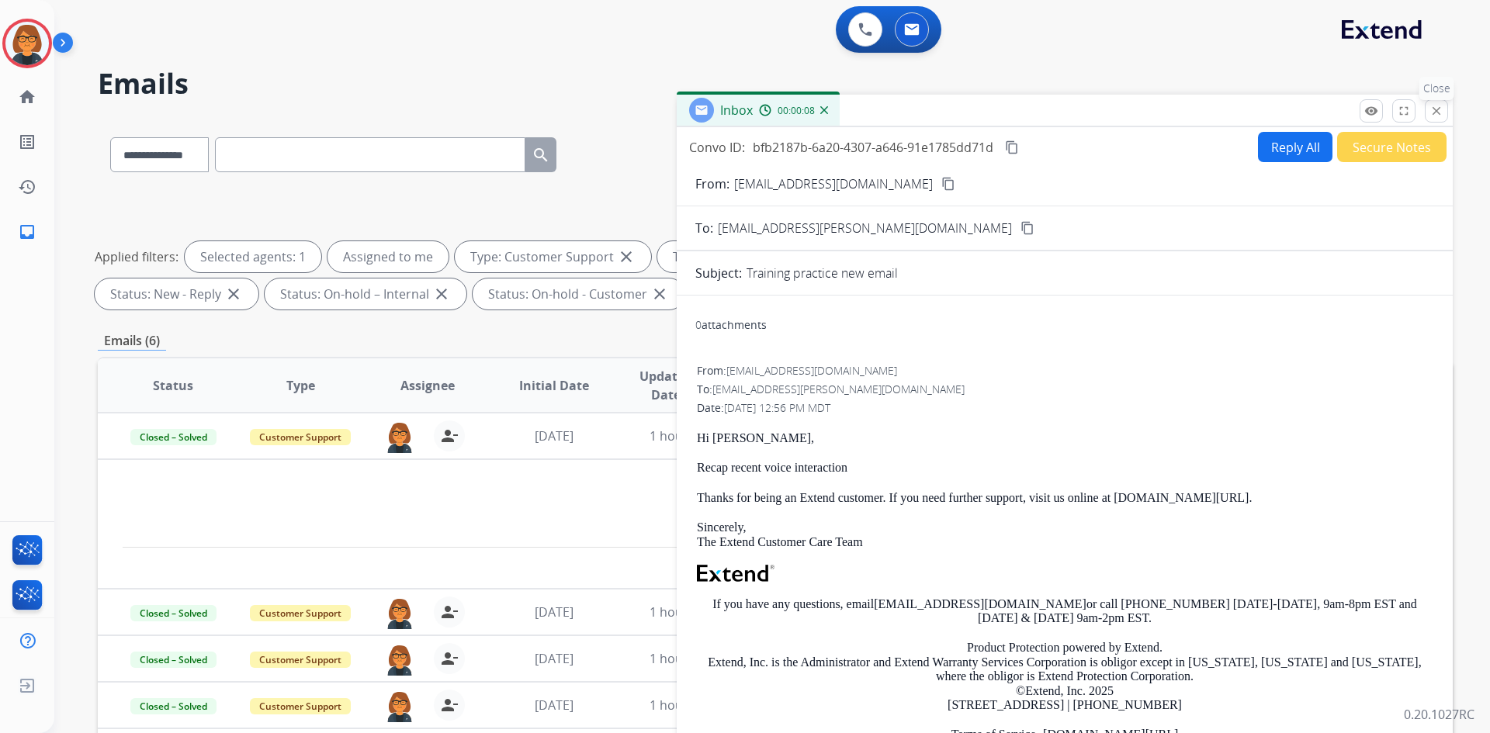
click at [1446, 113] on button "close Close" at bounding box center [1436, 110] width 23 height 23
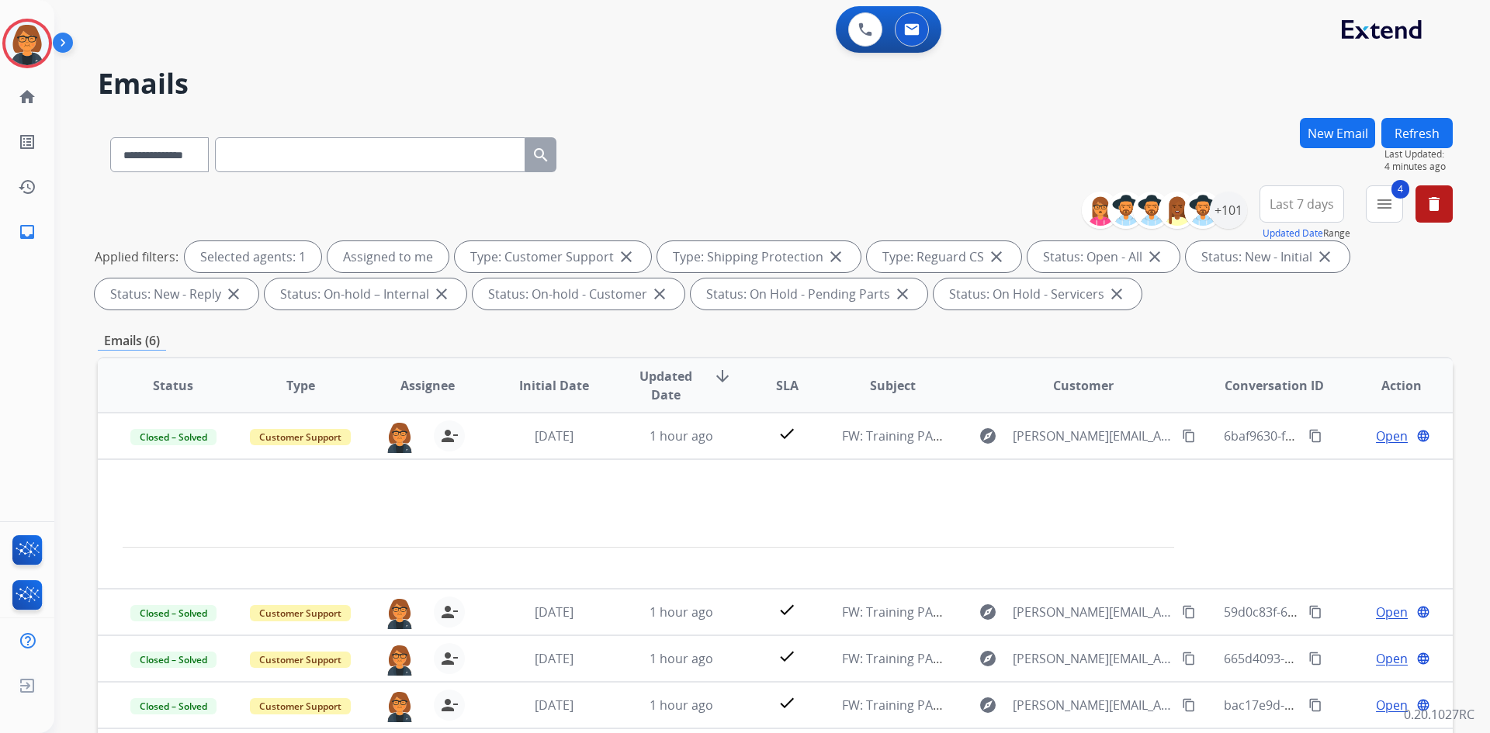
click at [1426, 316] on div "**********" at bounding box center [775, 538] width 1355 height 840
